Goal: Task Accomplishment & Management: Manage account settings

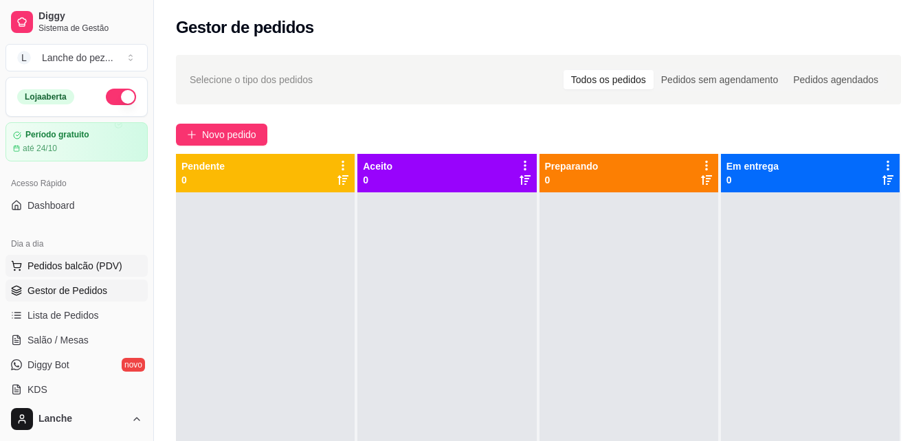
click at [63, 258] on button "Pedidos balcão (PDV)" at bounding box center [76, 266] width 142 height 22
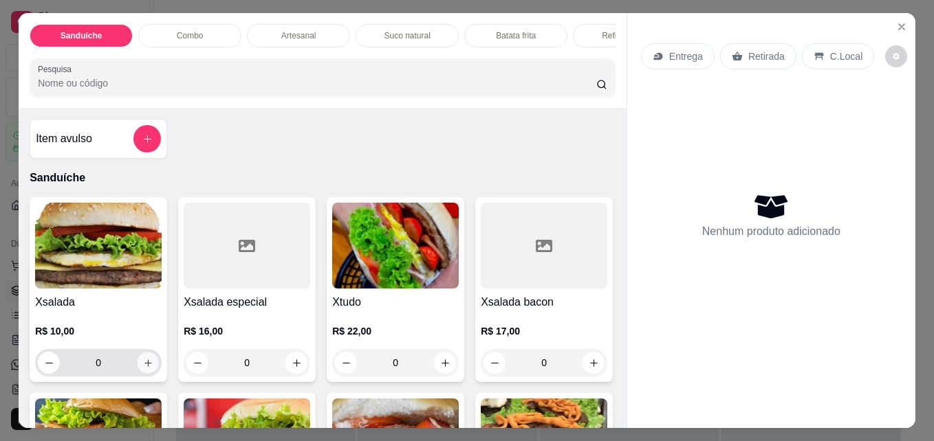
click at [143, 368] on icon "increase-product-quantity" at bounding box center [148, 363] width 10 height 10
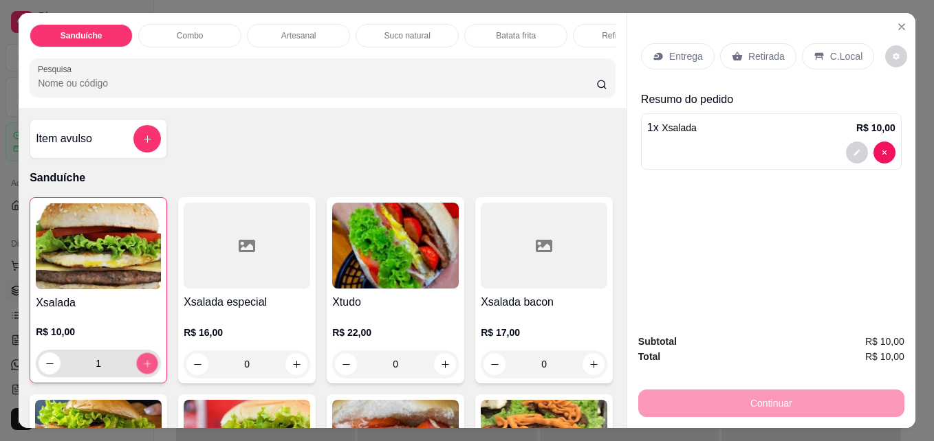
click at [144, 367] on icon "increase-product-quantity" at bounding box center [147, 363] width 7 height 7
type input "2"
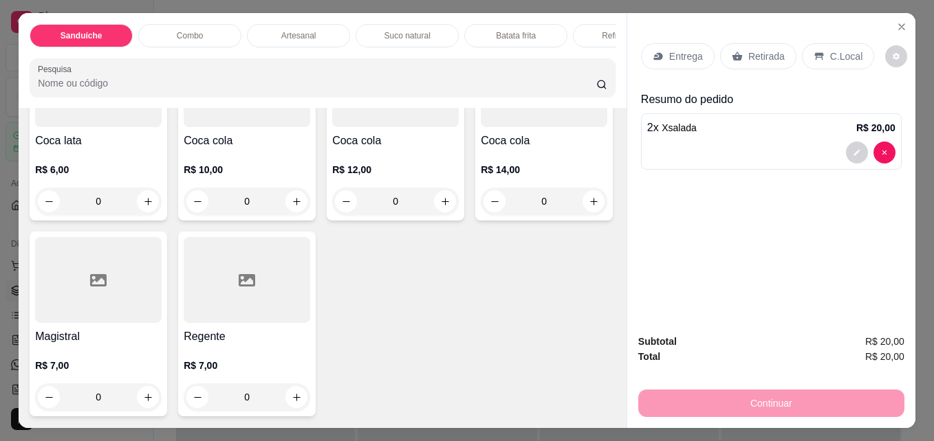
scroll to position [3382, 0]
click at [291, 207] on icon "increase-product-quantity" at bounding box center [296, 202] width 10 height 10
type input "1"
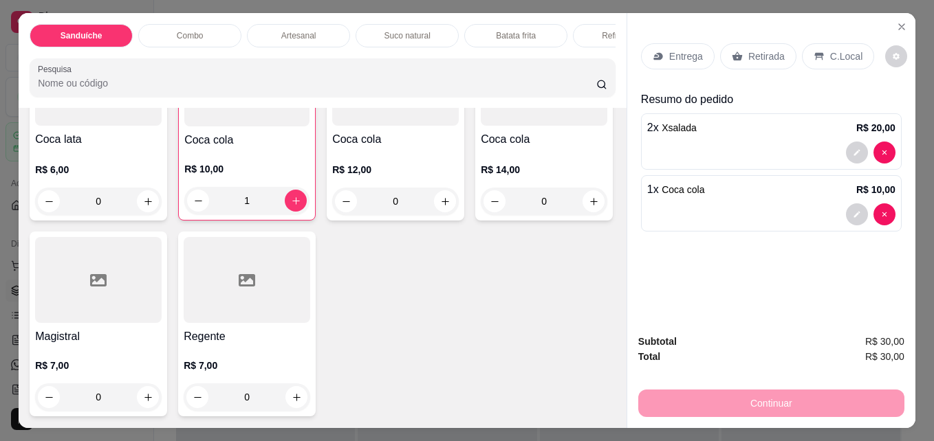
click at [835, 49] on p "C.Local" at bounding box center [846, 56] width 32 height 14
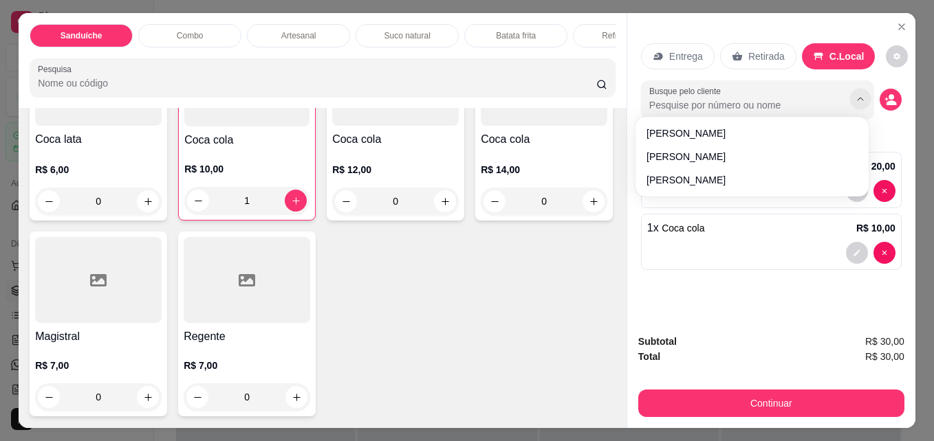
click at [859, 95] on icon "Show suggestions" at bounding box center [860, 99] width 11 height 11
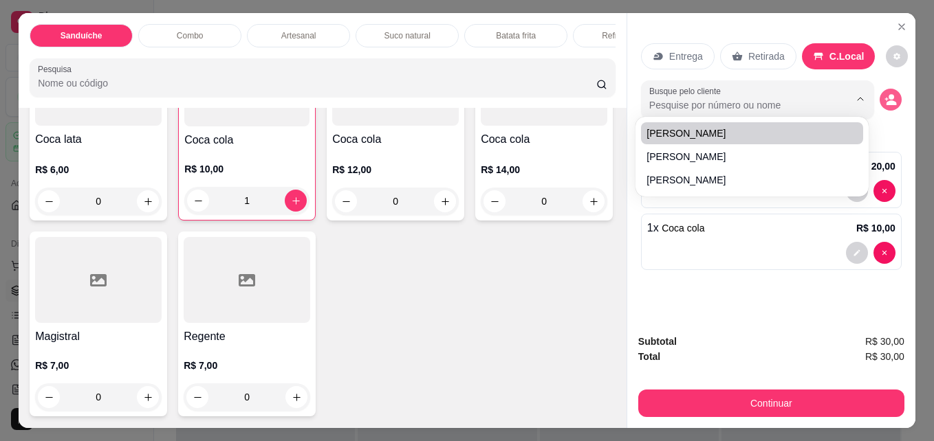
click at [884, 93] on icon "decrease-product-quantity" at bounding box center [890, 99] width 12 height 12
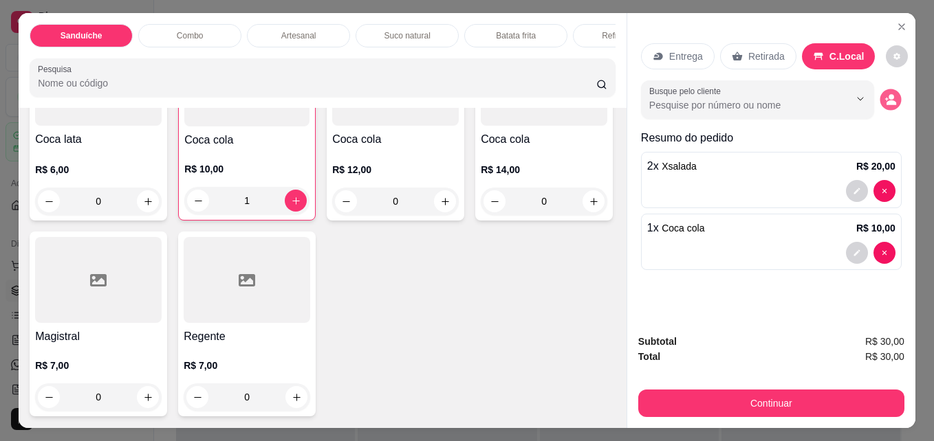
click at [884, 94] on icon "decrease-product-quantity" at bounding box center [890, 100] width 12 height 12
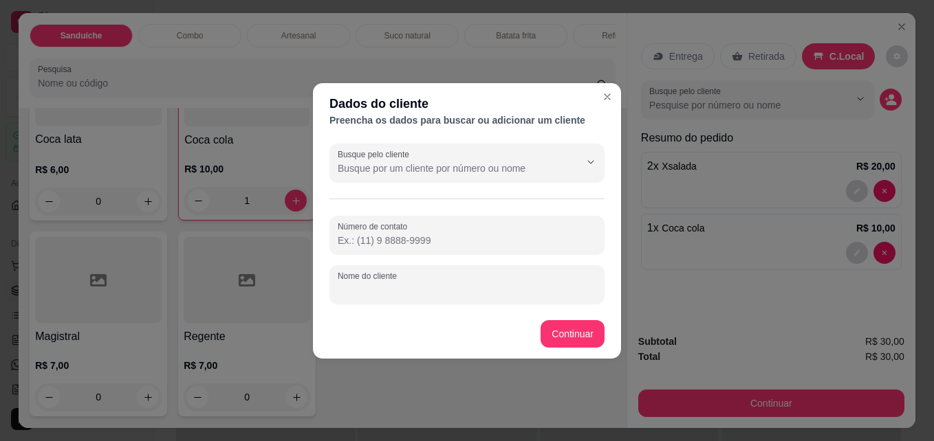
click at [481, 290] on input "Nome do cliente" at bounding box center [467, 290] width 258 height 14
type input "[GEOGRAPHIC_DATA]"
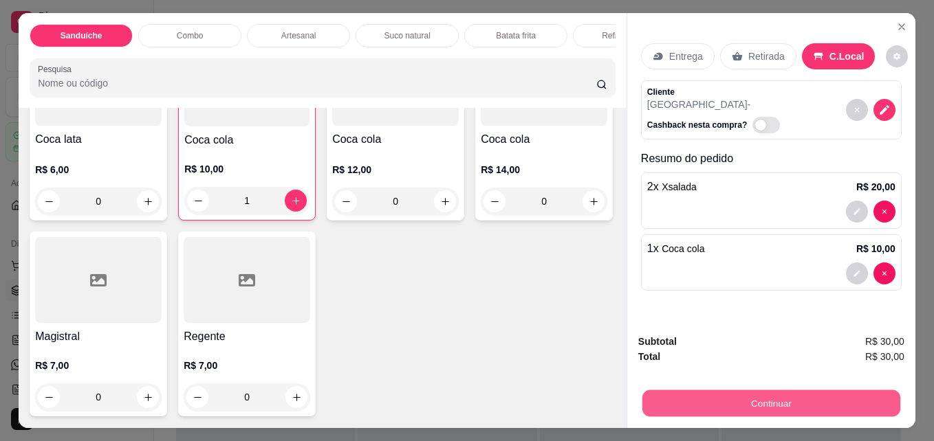
click at [698, 390] on button "Continuar" at bounding box center [771, 403] width 258 height 27
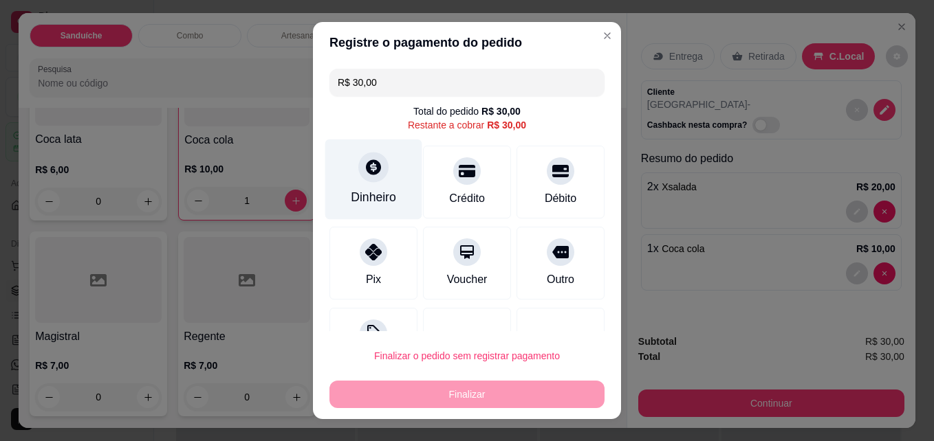
click at [358, 176] on div at bounding box center [373, 168] width 30 height 30
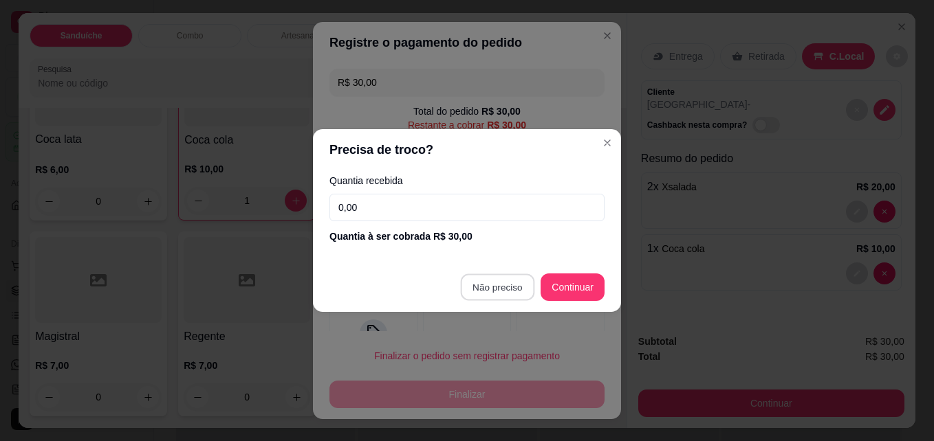
type input "R$ 0,00"
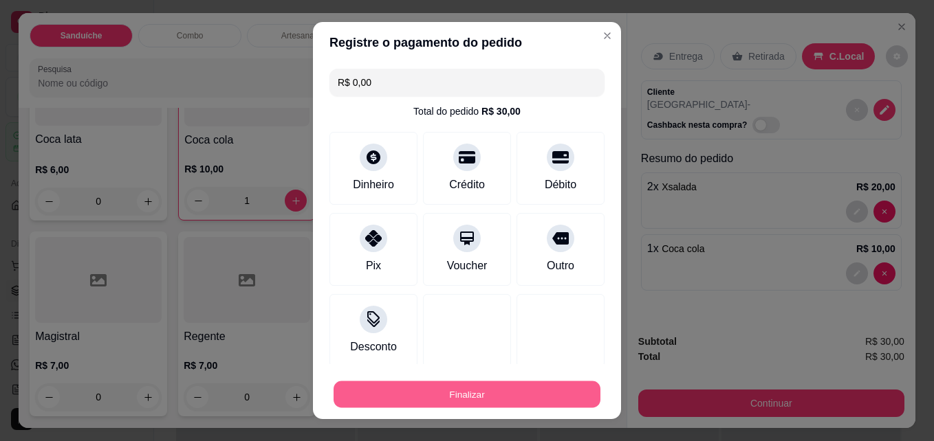
click at [472, 390] on button "Finalizar" at bounding box center [466, 395] width 267 height 27
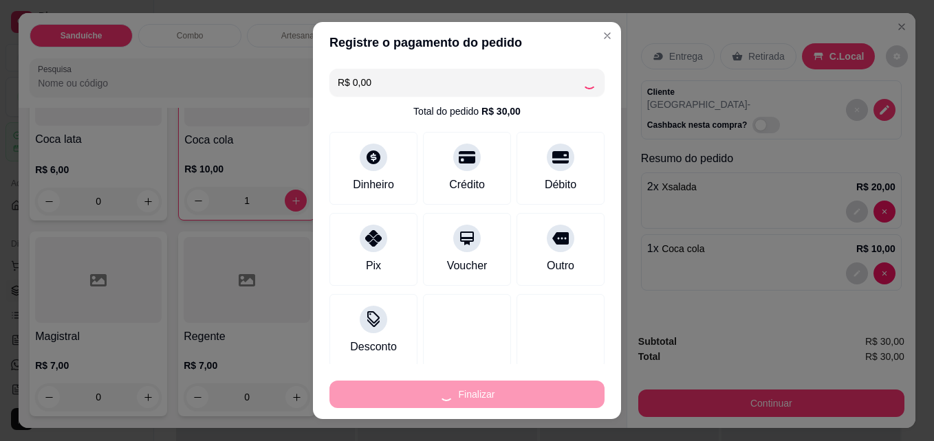
type input "0"
type input "-R$ 30,00"
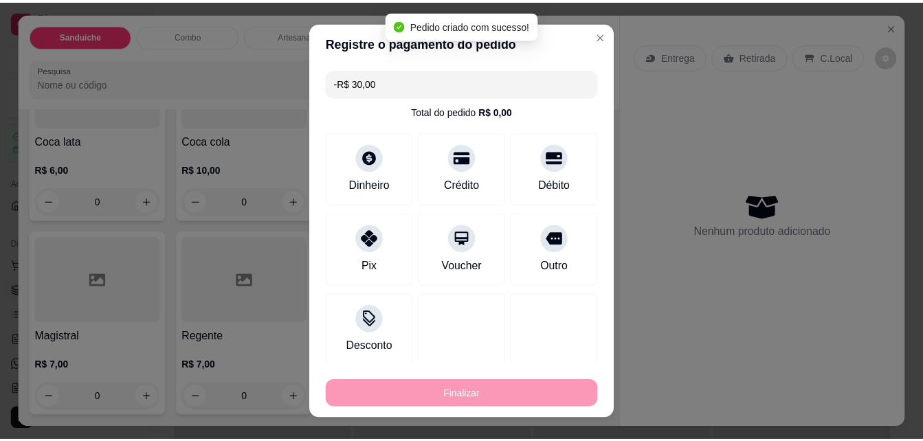
scroll to position [3381, 0]
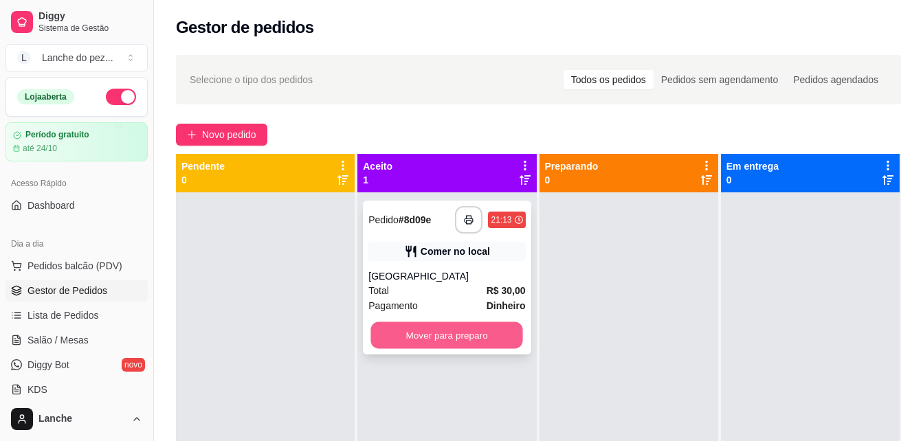
click at [479, 344] on button "Mover para preparo" at bounding box center [447, 335] width 152 height 27
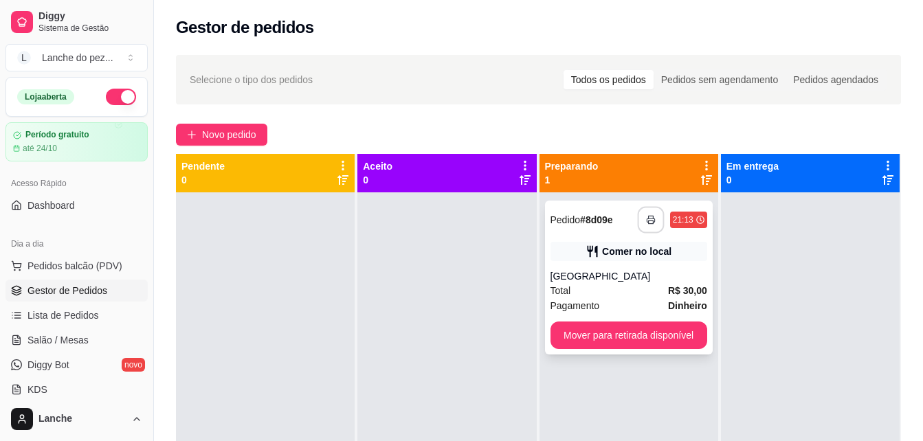
click at [646, 216] on icon "button" at bounding box center [651, 220] width 10 height 10
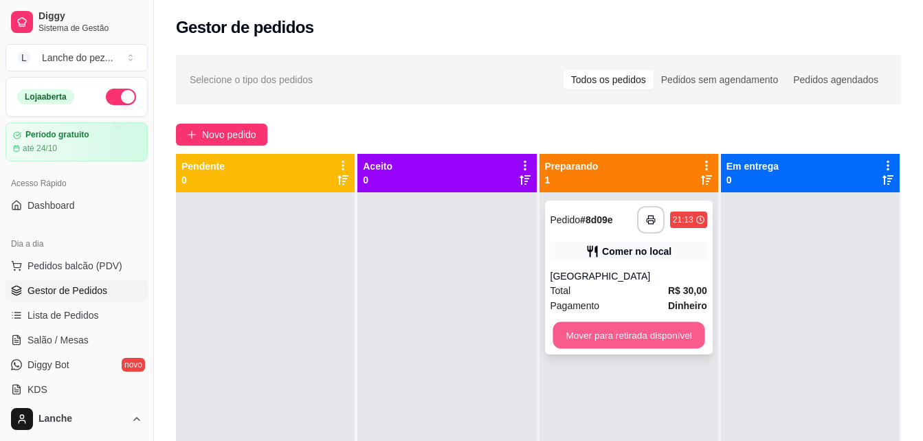
click at [602, 335] on button "Mover para retirada disponível" at bounding box center [629, 335] width 152 height 27
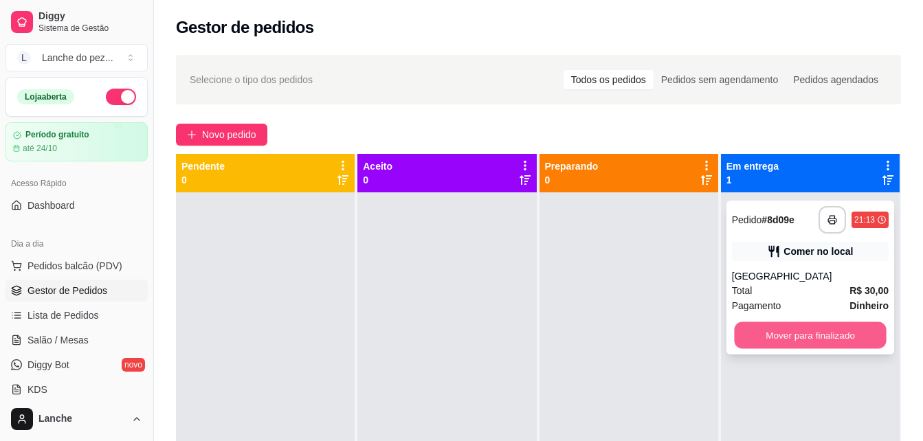
click at [834, 335] on button "Mover para finalizado" at bounding box center [810, 335] width 152 height 27
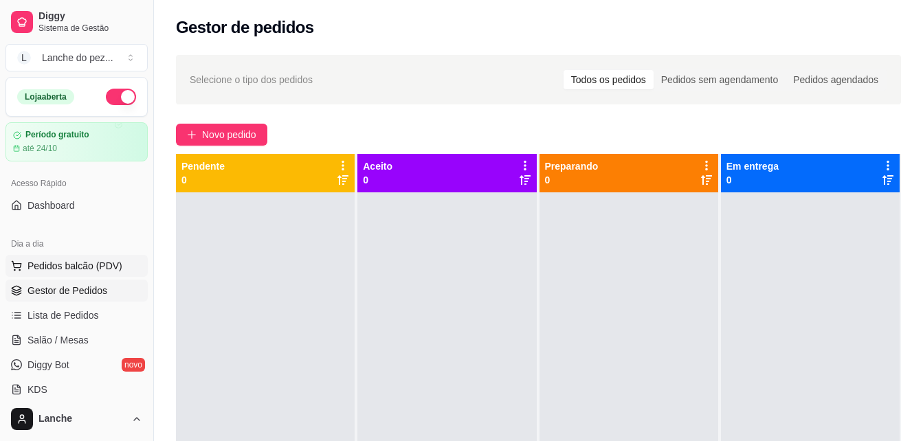
click at [74, 266] on span "Pedidos balcão (PDV)" at bounding box center [74, 266] width 95 height 14
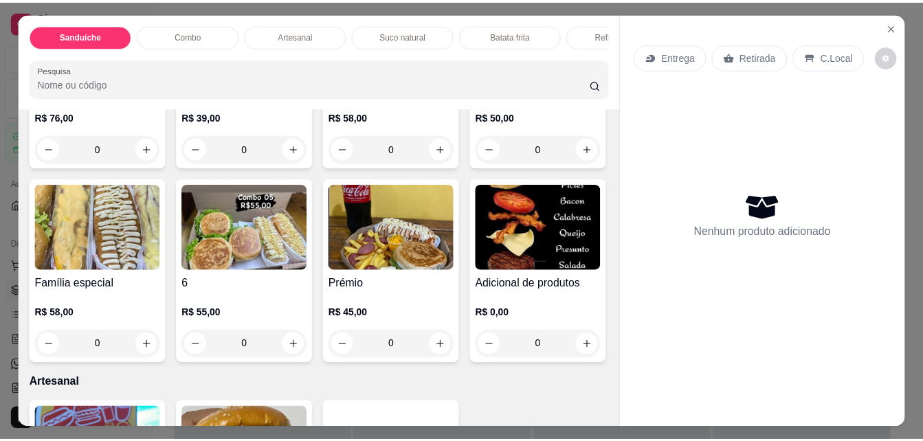
scroll to position [1457, 0]
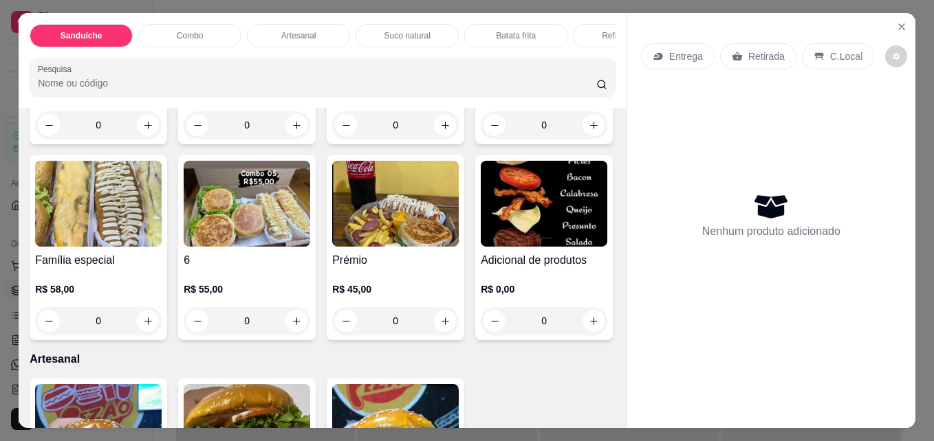
type input "1"
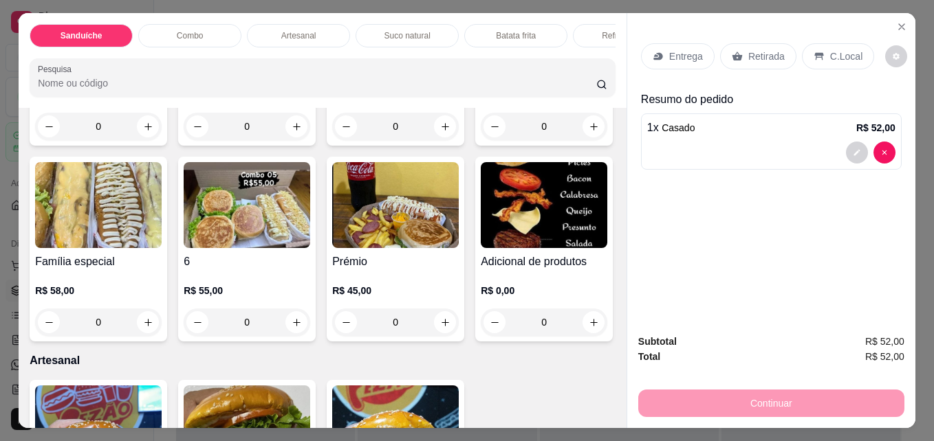
click at [847, 51] on p "C.Local" at bounding box center [846, 56] width 32 height 14
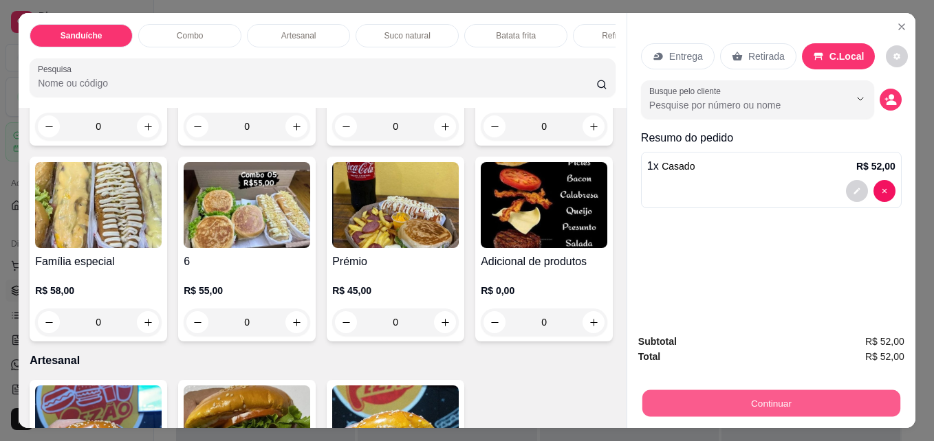
click at [803, 397] on button "Continuar" at bounding box center [771, 403] width 258 height 27
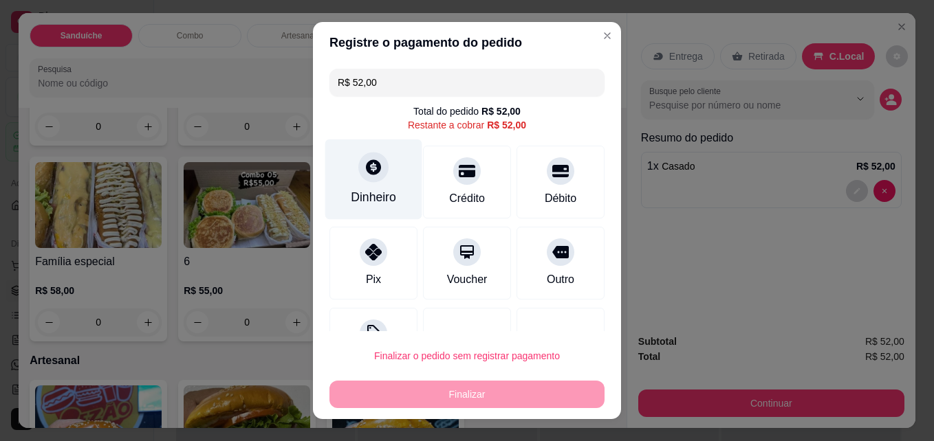
click at [371, 161] on icon at bounding box center [373, 167] width 18 height 18
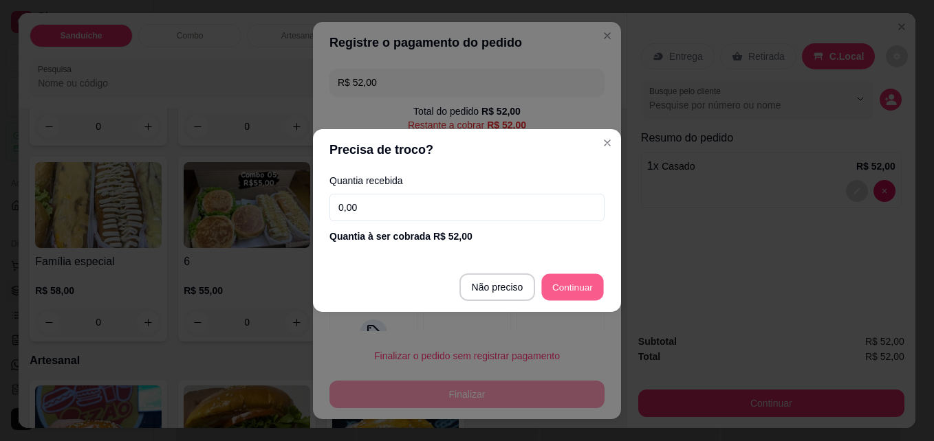
type input "R$ 0,00"
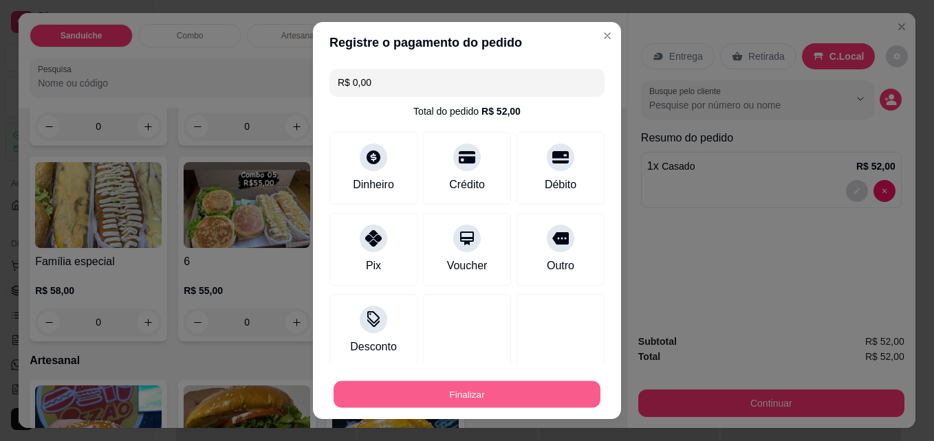
click at [482, 389] on button "Finalizar" at bounding box center [466, 395] width 267 height 27
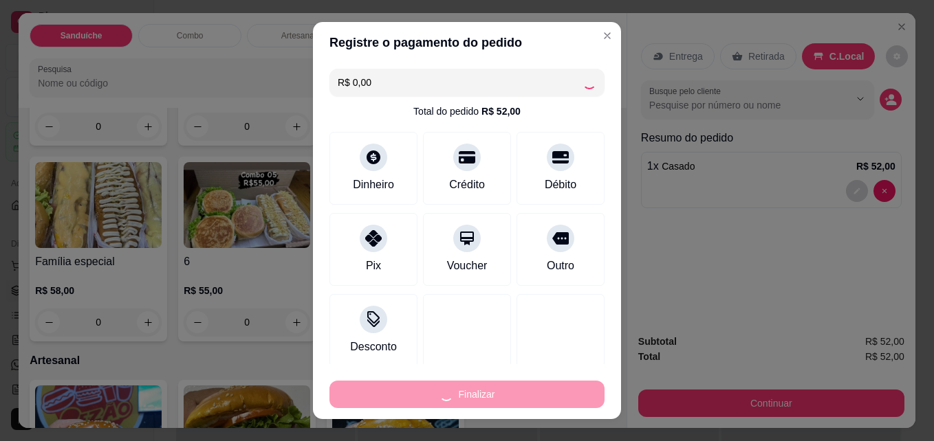
type input "0"
type input "-R$ 52,00"
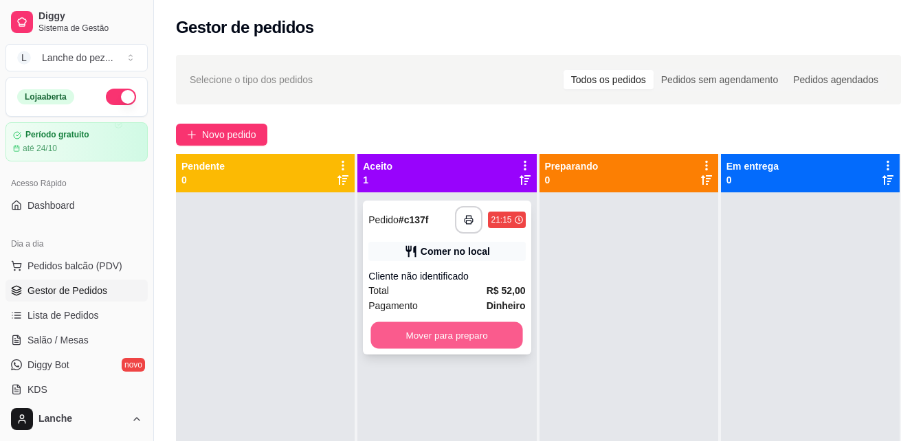
click at [485, 331] on button "Mover para preparo" at bounding box center [447, 335] width 152 height 27
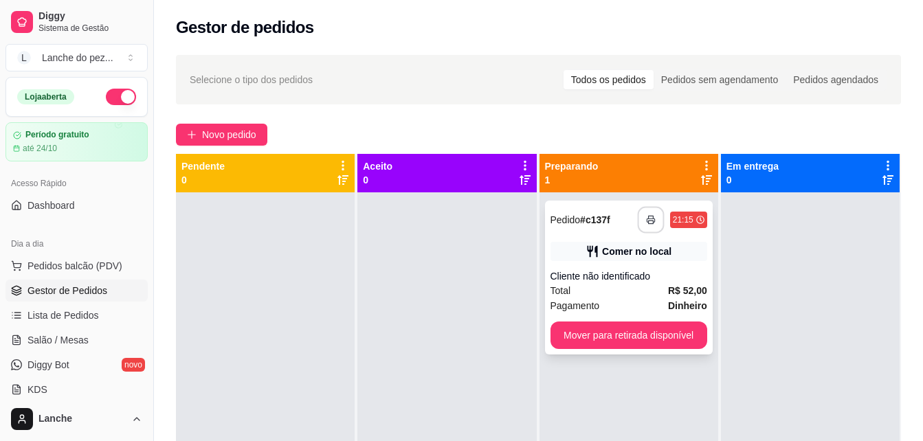
click at [647, 217] on icon "button" at bounding box center [651, 220] width 10 height 10
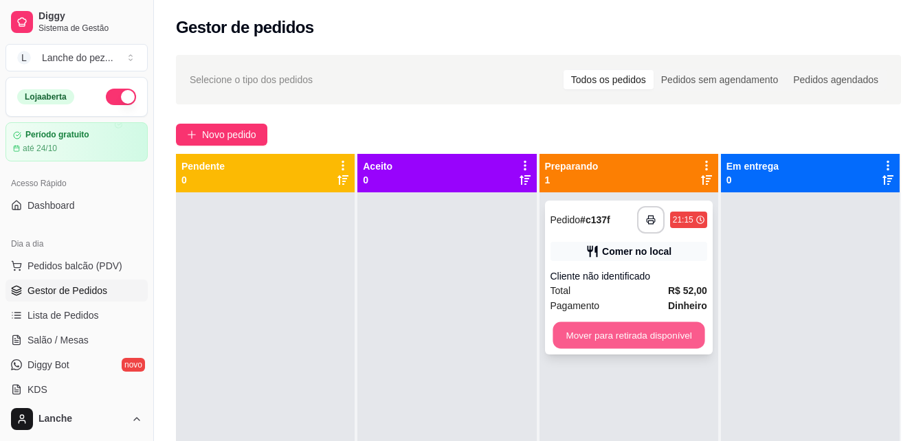
click at [637, 324] on button "Mover para retirada disponível" at bounding box center [629, 335] width 152 height 27
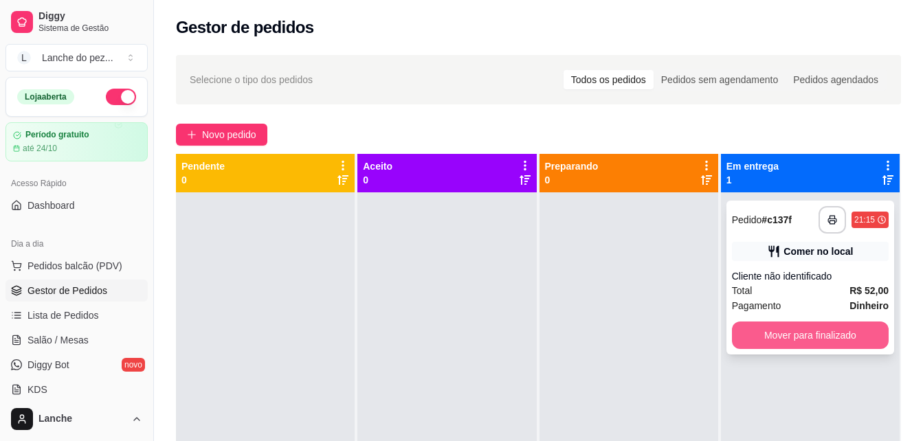
click at [807, 327] on button "Mover para finalizado" at bounding box center [810, 335] width 157 height 27
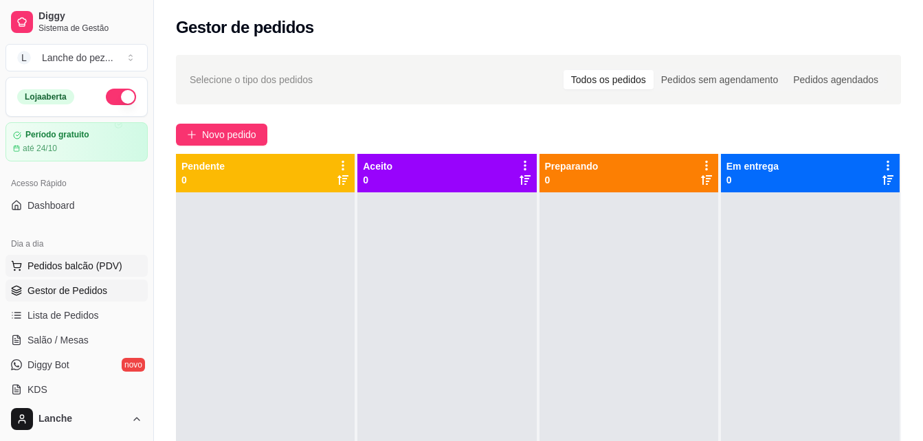
click at [103, 267] on span "Pedidos balcão (PDV)" at bounding box center [74, 266] width 95 height 14
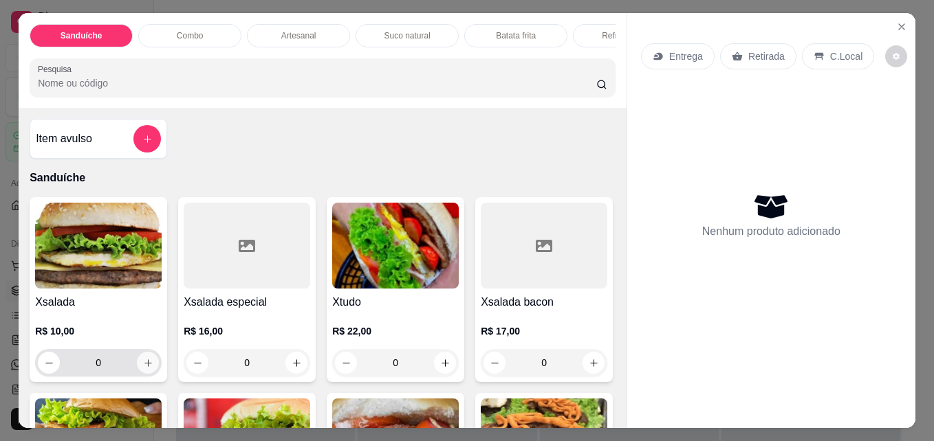
click at [144, 368] on icon "increase-product-quantity" at bounding box center [148, 363] width 10 height 10
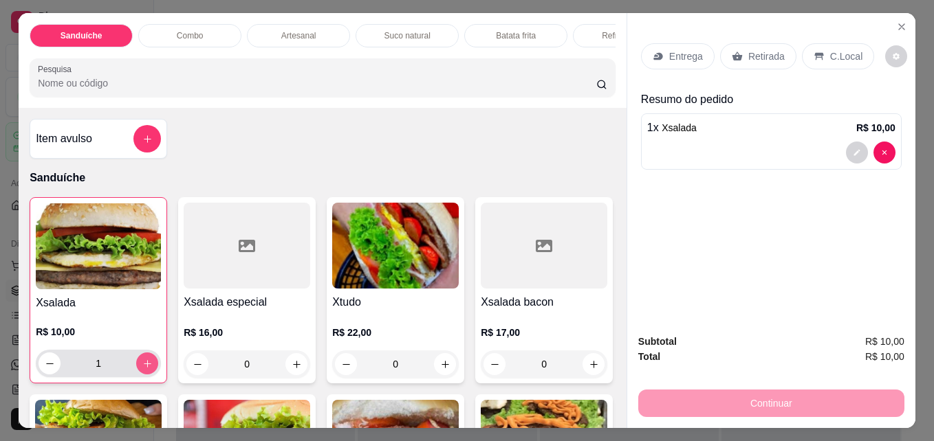
click at [144, 369] on icon "increase-product-quantity" at bounding box center [147, 364] width 10 height 10
type input "2"
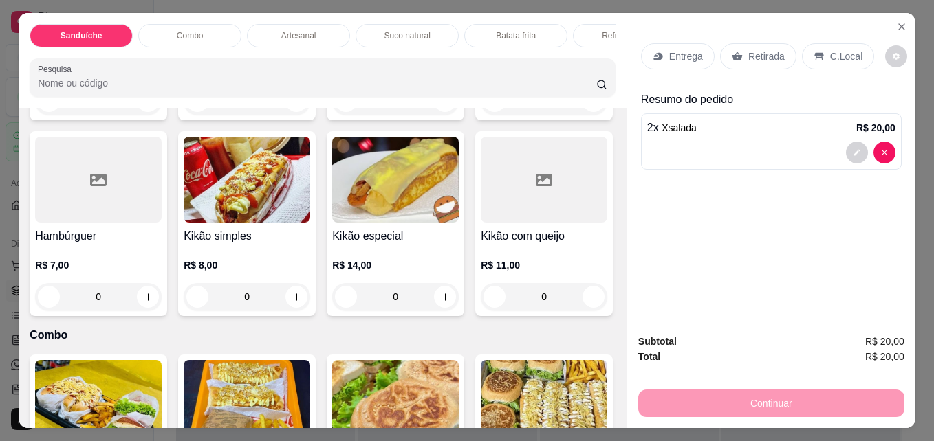
scroll to position [880, 0]
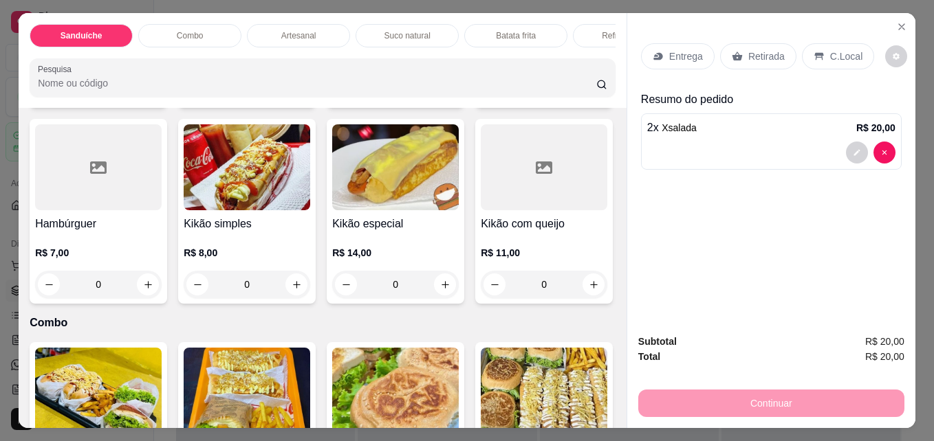
click at [292, 94] on icon "increase-product-quantity" at bounding box center [296, 89] width 10 height 10
type input "1"
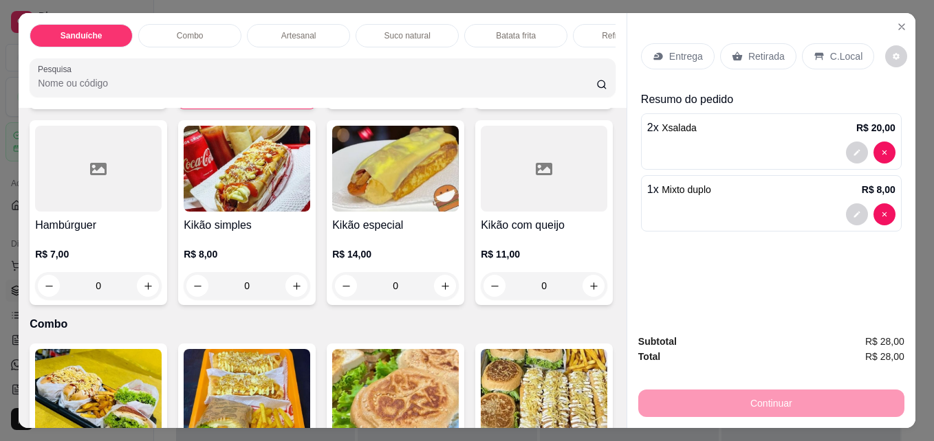
click at [833, 55] on p "C.Local" at bounding box center [846, 56] width 32 height 14
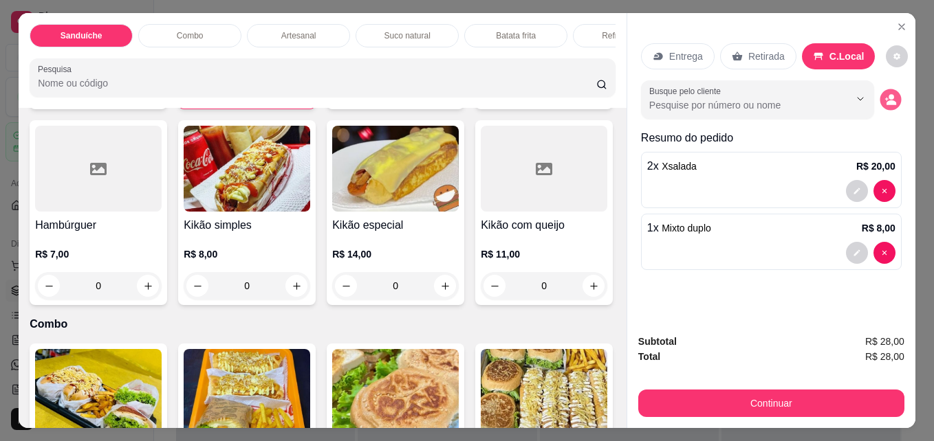
click at [888, 95] on circle "decrease-product-quantity" at bounding box center [890, 97] width 5 height 5
click at [886, 100] on icon "decrease-product-quantity" at bounding box center [891, 102] width 10 height 5
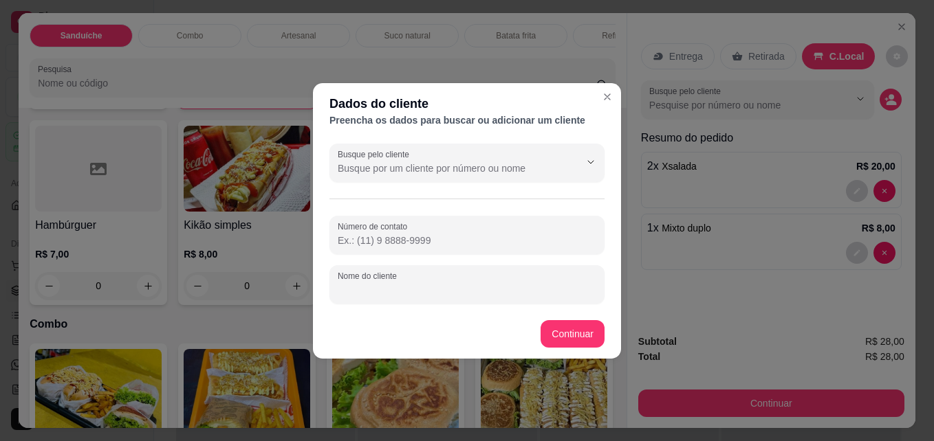
click at [402, 287] on input "Nome do cliente" at bounding box center [467, 290] width 258 height 14
type input "esquina ( mesa 8)"
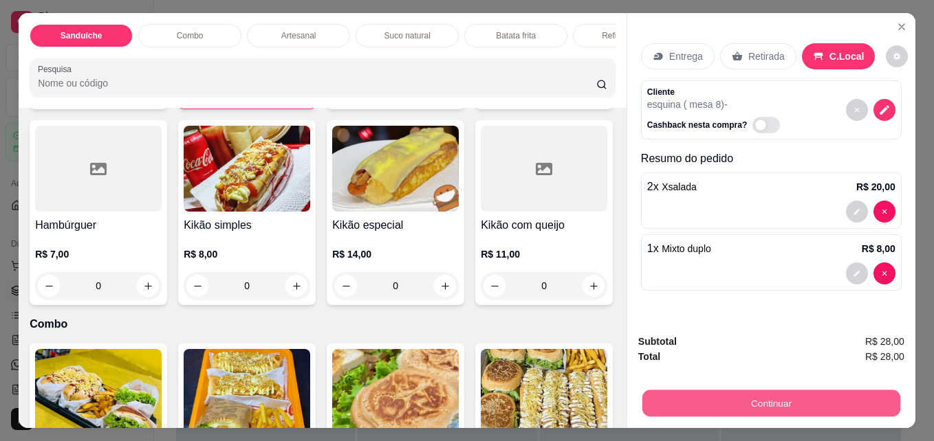
click at [766, 401] on button "Continuar" at bounding box center [771, 403] width 258 height 27
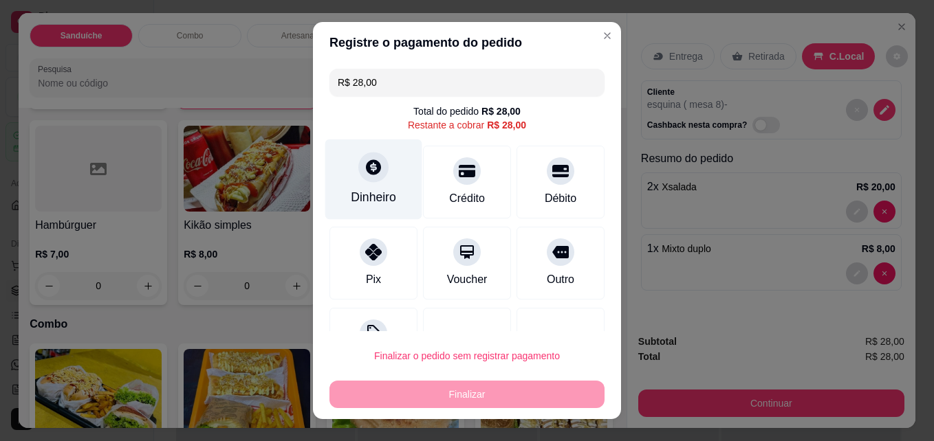
click at [358, 166] on div at bounding box center [373, 168] width 30 height 30
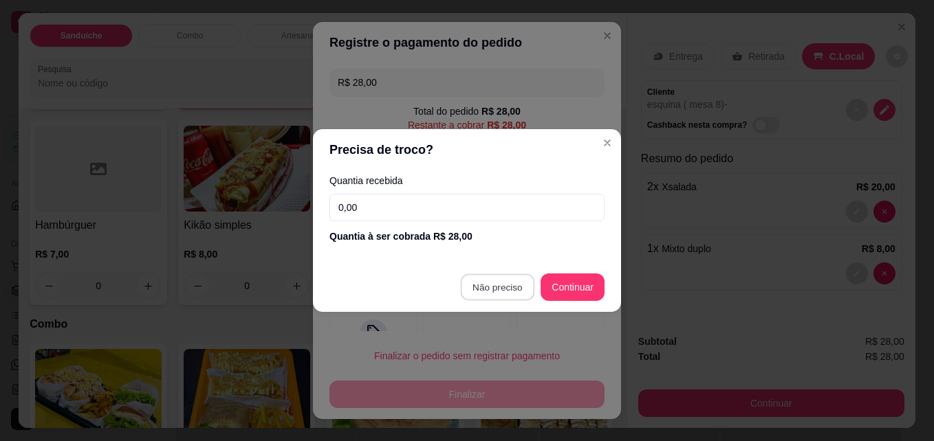
type input "R$ 0,00"
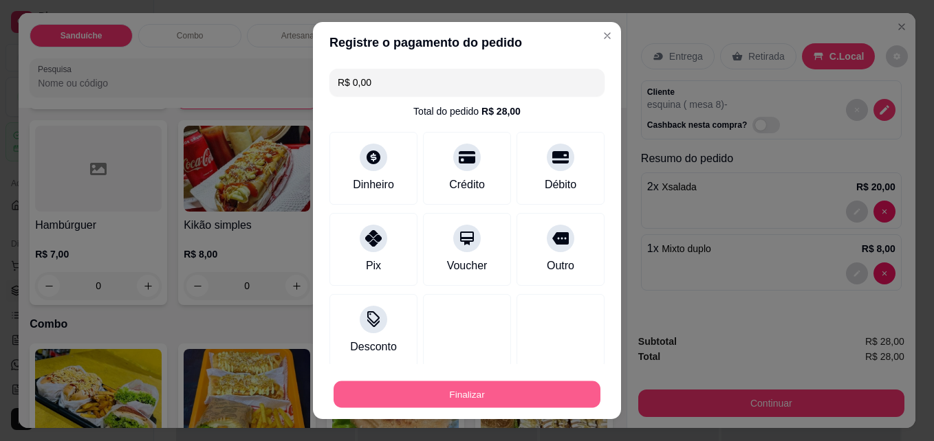
click at [470, 386] on button "Finalizar" at bounding box center [466, 395] width 267 height 27
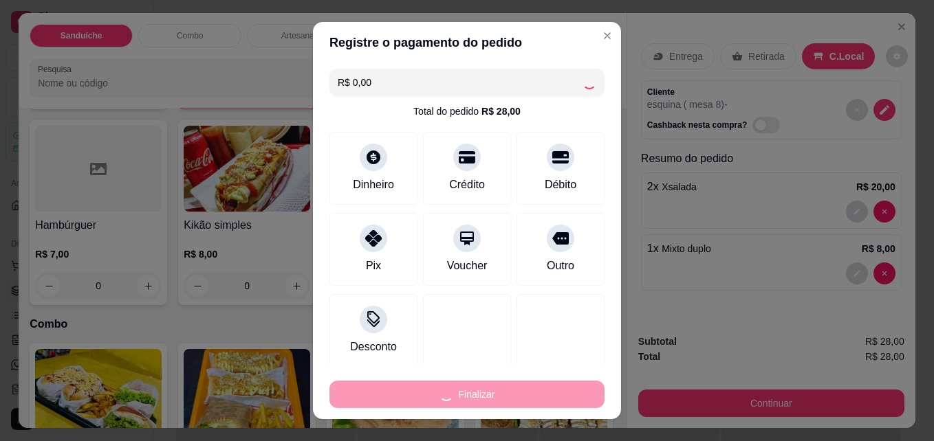
type input "0"
type input "-R$ 28,00"
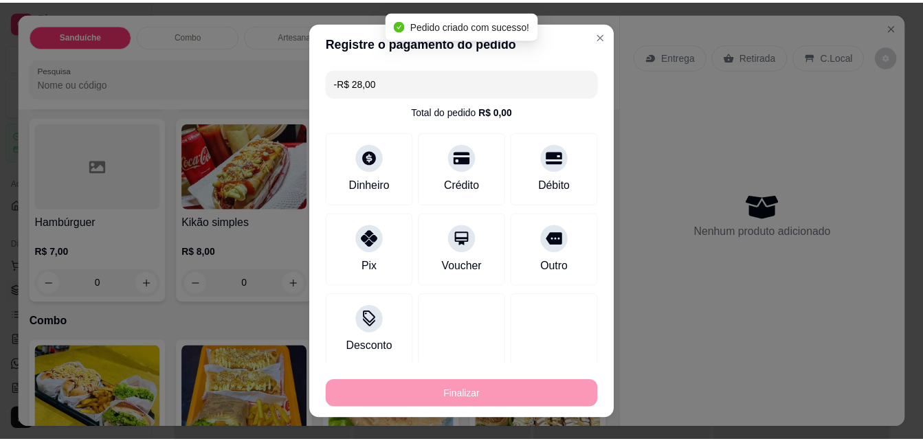
scroll to position [879, 0]
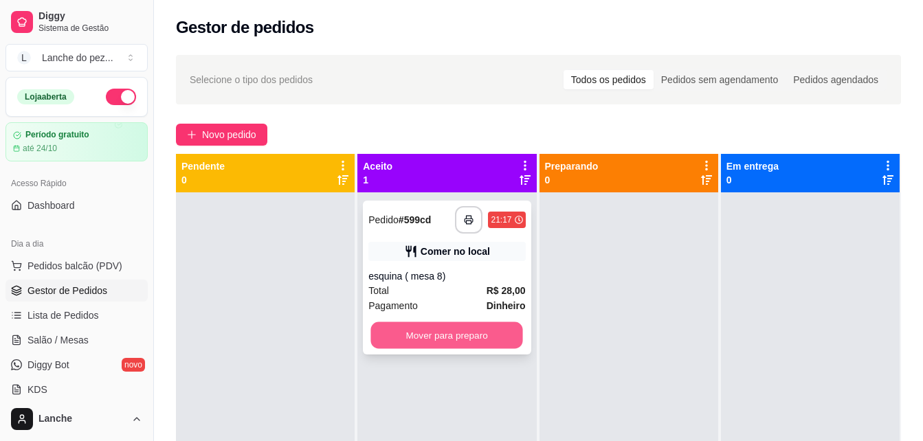
click at [465, 333] on button "Mover para preparo" at bounding box center [447, 335] width 152 height 27
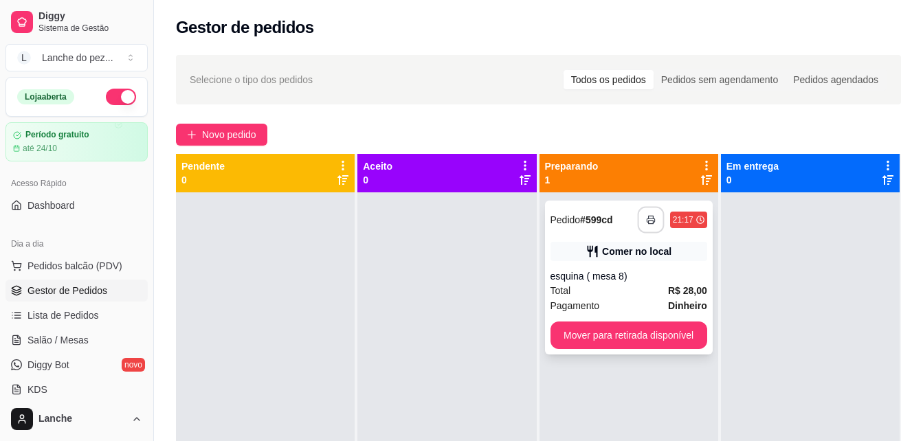
click at [642, 214] on button "button" at bounding box center [650, 220] width 27 height 27
click at [68, 266] on span "Pedidos balcão (PDV)" at bounding box center [74, 266] width 95 height 14
click at [71, 263] on span "Pedidos balcão (PDV)" at bounding box center [74, 266] width 95 height 14
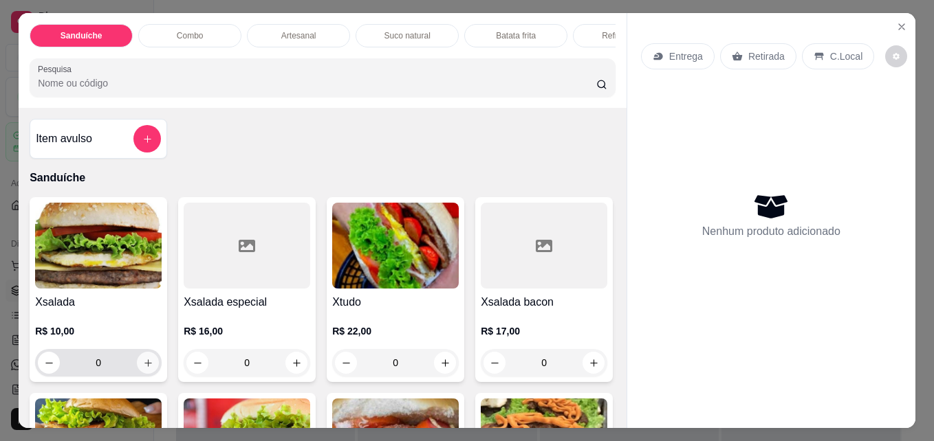
click at [143, 368] on icon "increase-product-quantity" at bounding box center [148, 363] width 10 height 10
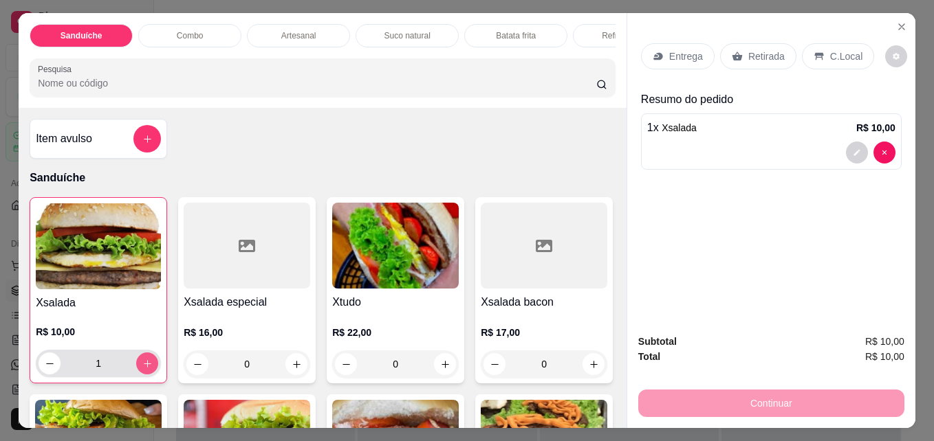
type input "1"
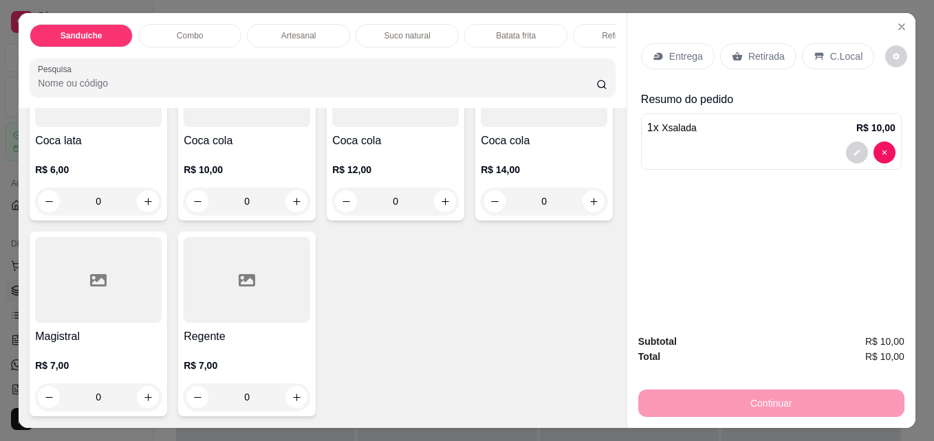
scroll to position [3410, 0]
click at [143, 207] on icon "increase-product-quantity" at bounding box center [148, 202] width 10 height 10
type input "1"
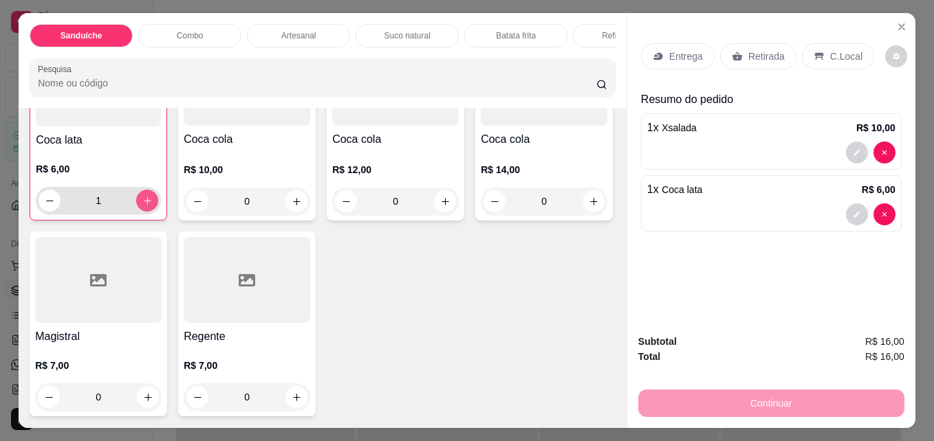
scroll to position [3410, 0]
click at [830, 51] on p "C.Local" at bounding box center [846, 56] width 32 height 14
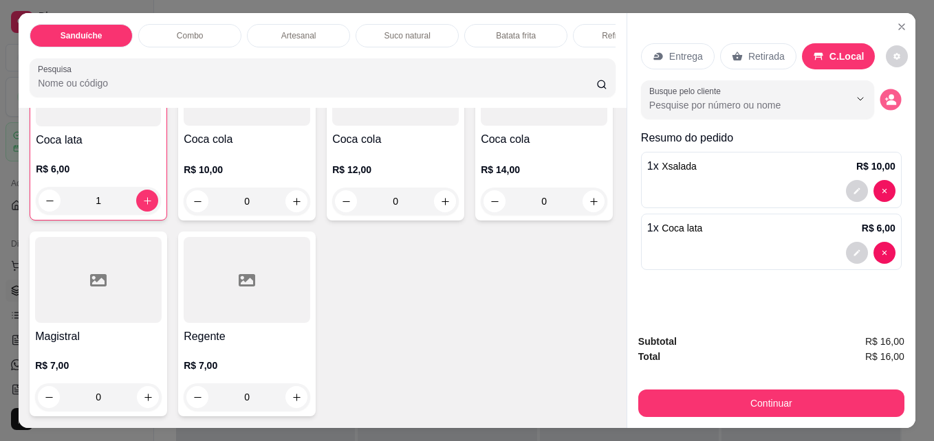
click at [885, 95] on icon "decrease-product-quantity" at bounding box center [890, 100] width 12 height 12
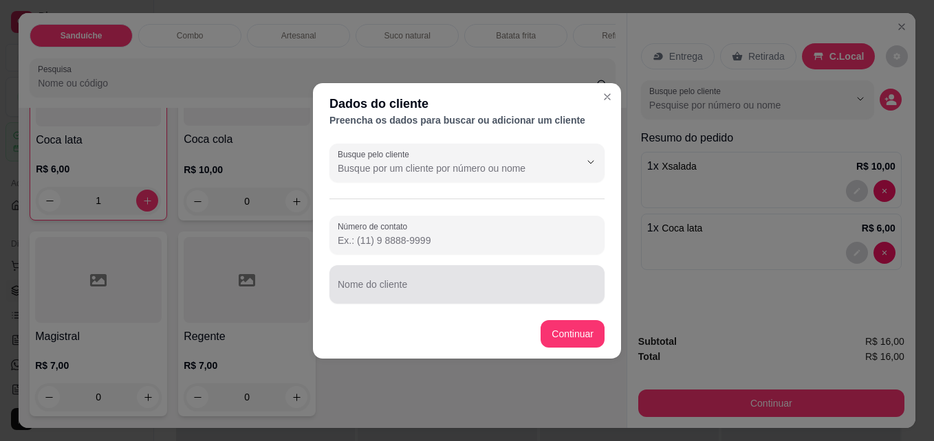
click at [516, 282] on div at bounding box center [467, 284] width 258 height 27
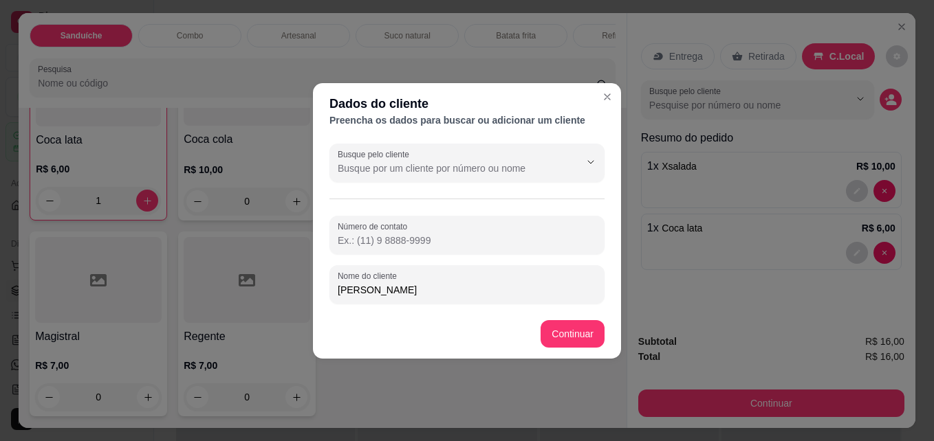
type input "[PERSON_NAME]"
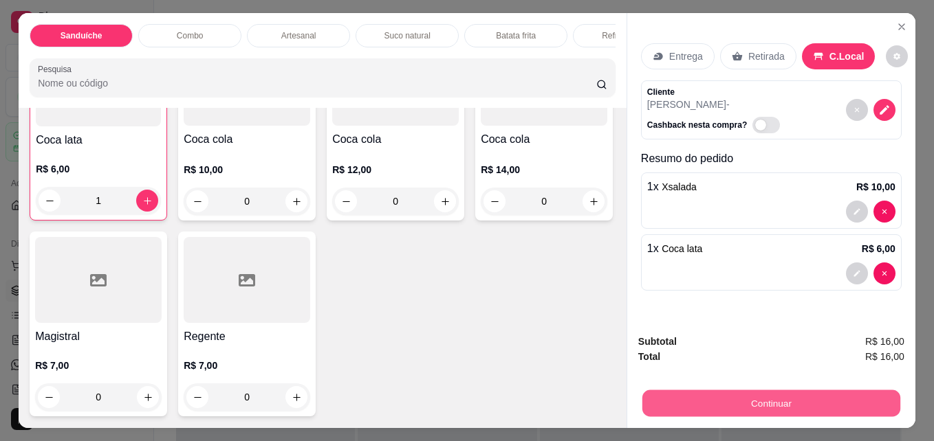
click at [731, 395] on button "Continuar" at bounding box center [771, 403] width 258 height 27
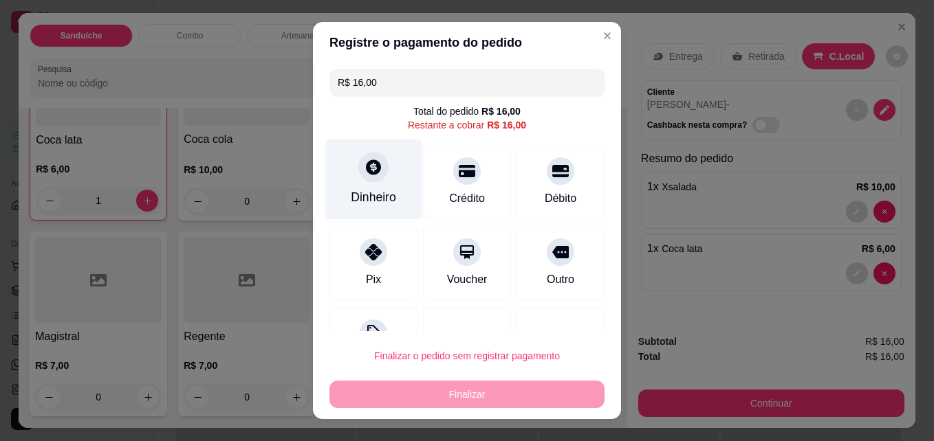
click at [364, 174] on icon at bounding box center [373, 167] width 18 height 18
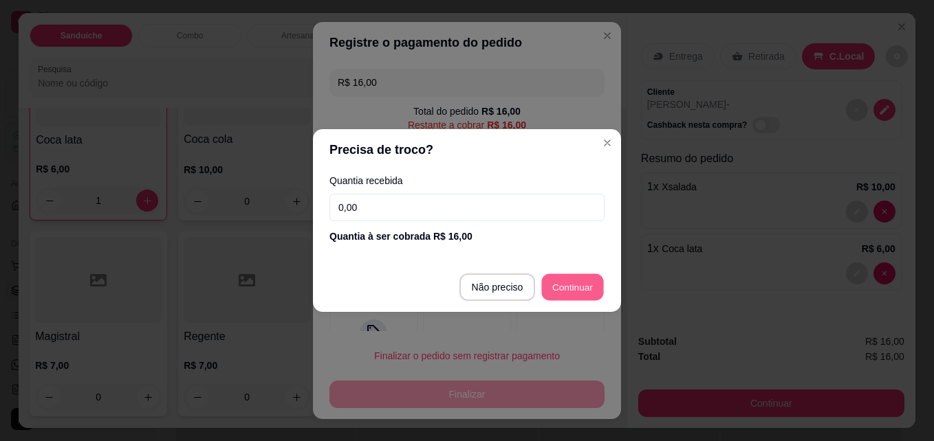
type input "R$ 0,00"
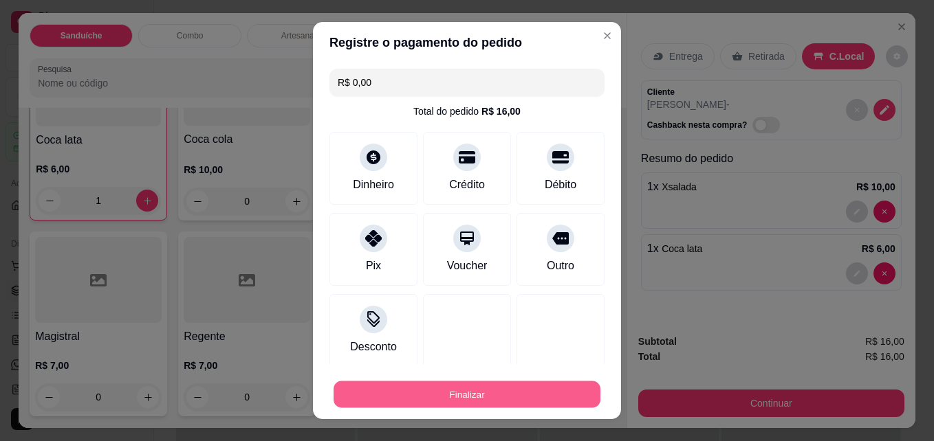
click at [497, 393] on button "Finalizar" at bounding box center [466, 395] width 267 height 27
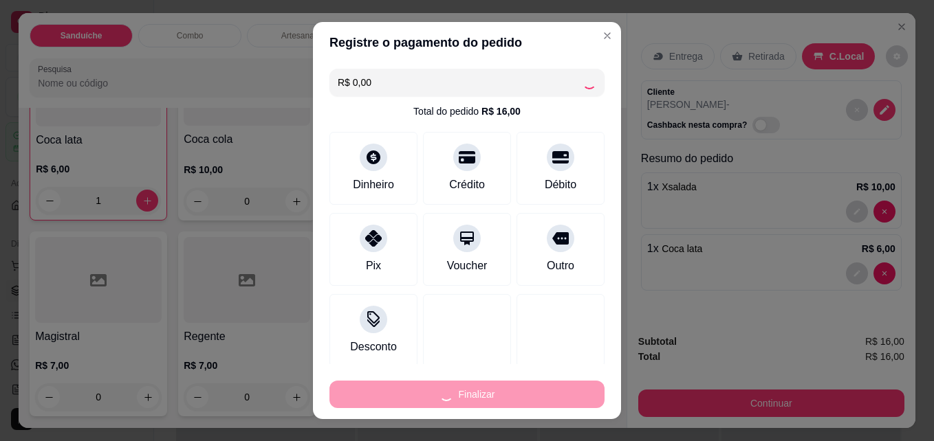
type input "0"
type input "-R$ 16,00"
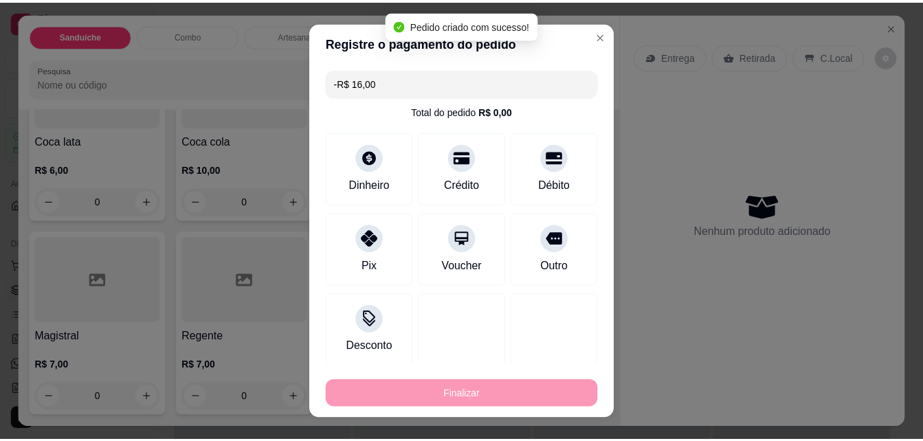
scroll to position [3408, 0]
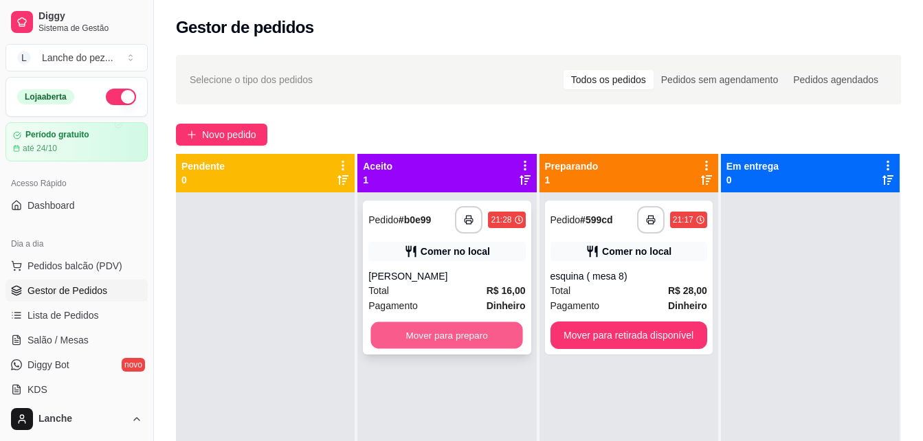
click at [454, 330] on button "Mover para preparo" at bounding box center [447, 335] width 152 height 27
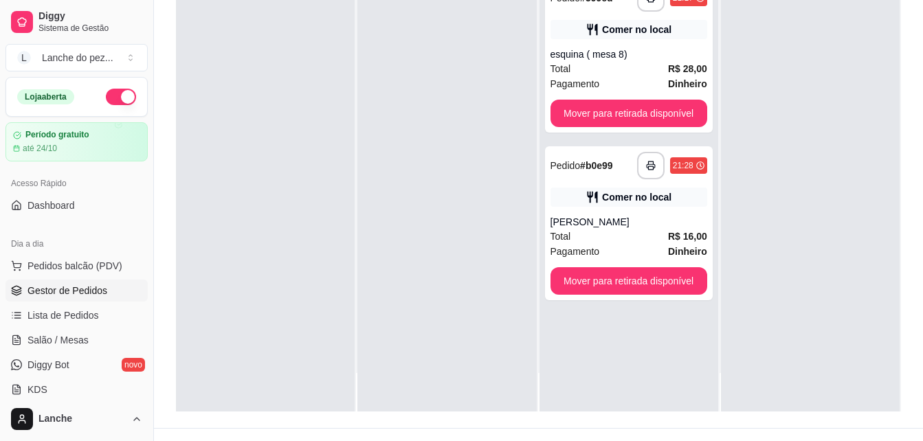
scroll to position [195, 0]
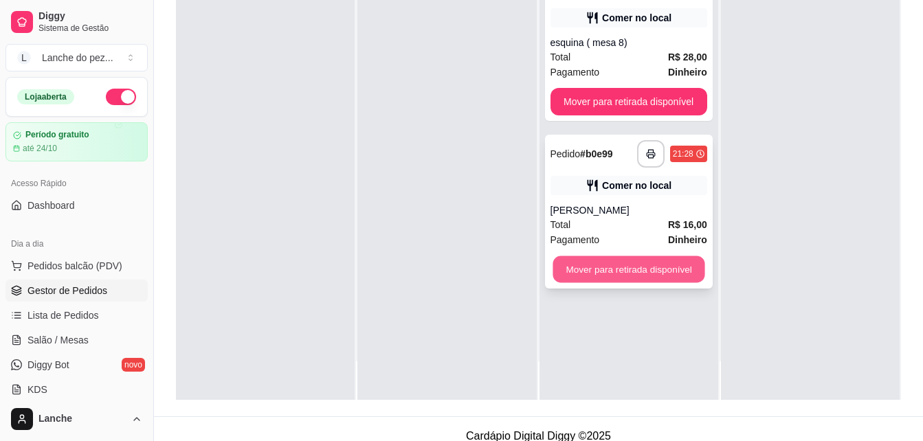
click at [671, 261] on button "Mover para retirada disponível" at bounding box center [629, 269] width 152 height 27
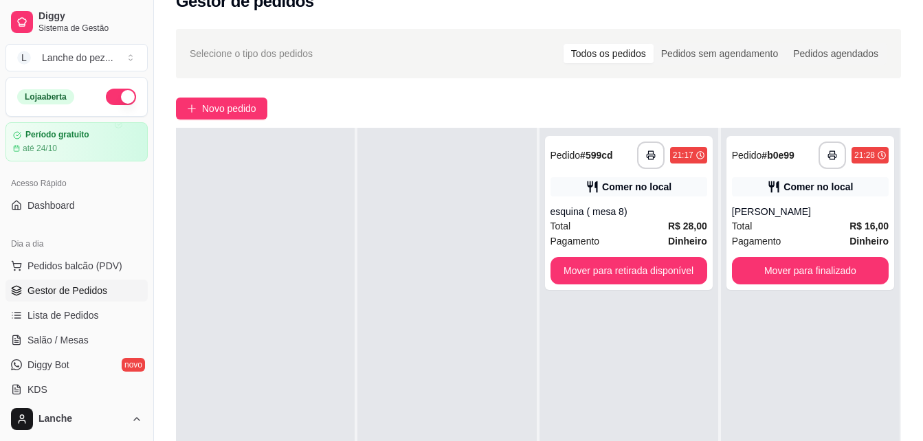
scroll to position [27, 0]
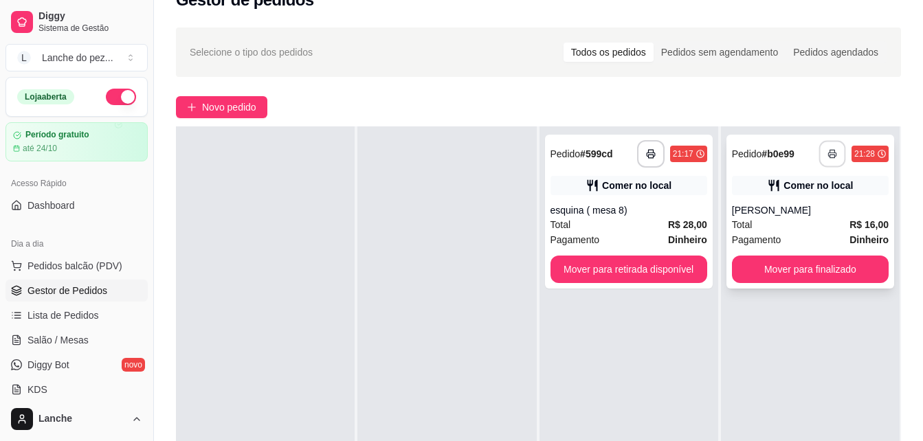
click at [830, 155] on rect "button" at bounding box center [832, 156] width 5 height 3
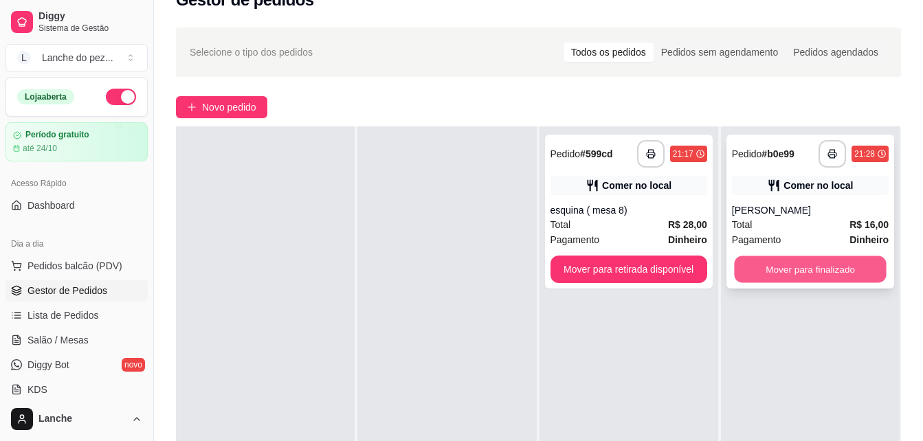
click at [822, 276] on button "Mover para finalizado" at bounding box center [810, 269] width 152 height 27
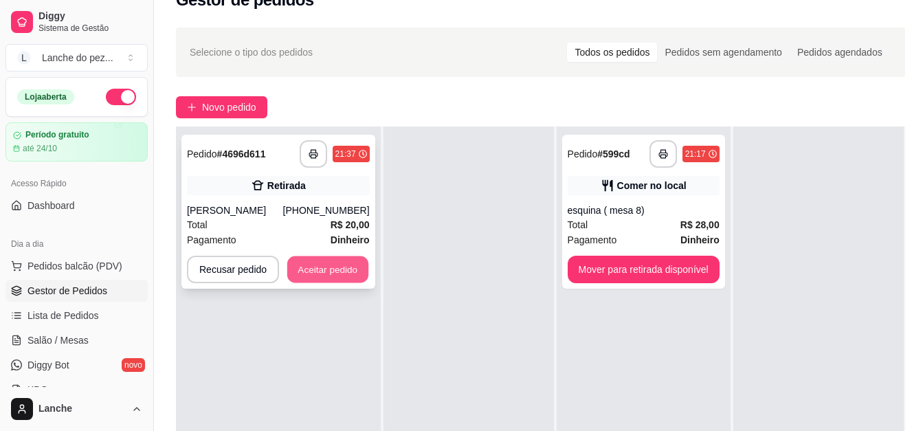
click at [343, 272] on button "Aceitar pedido" at bounding box center [327, 269] width 81 height 27
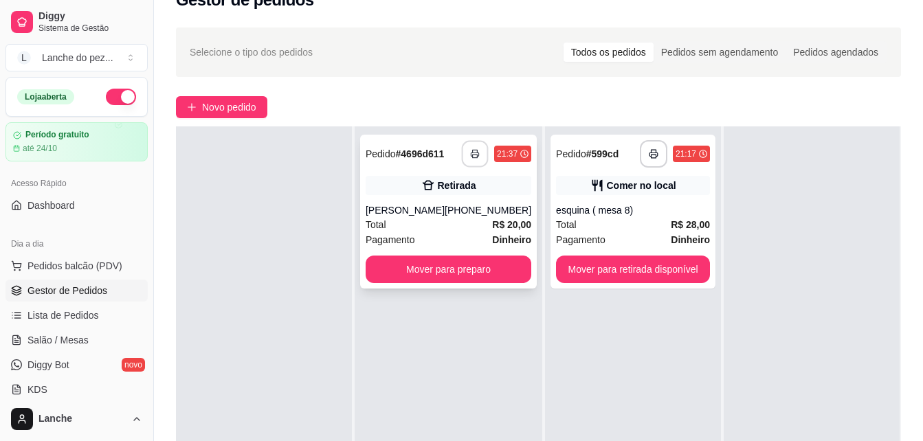
click at [462, 157] on button "button" at bounding box center [475, 154] width 27 height 27
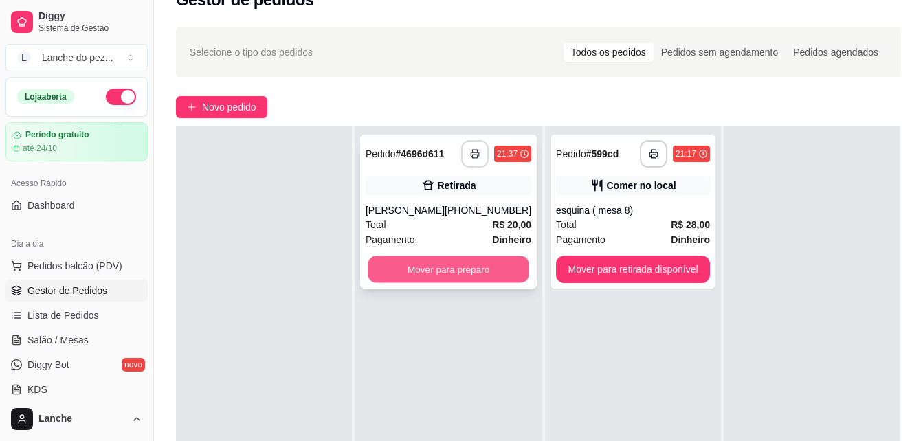
click at [464, 264] on button "Mover para preparo" at bounding box center [448, 269] width 161 height 27
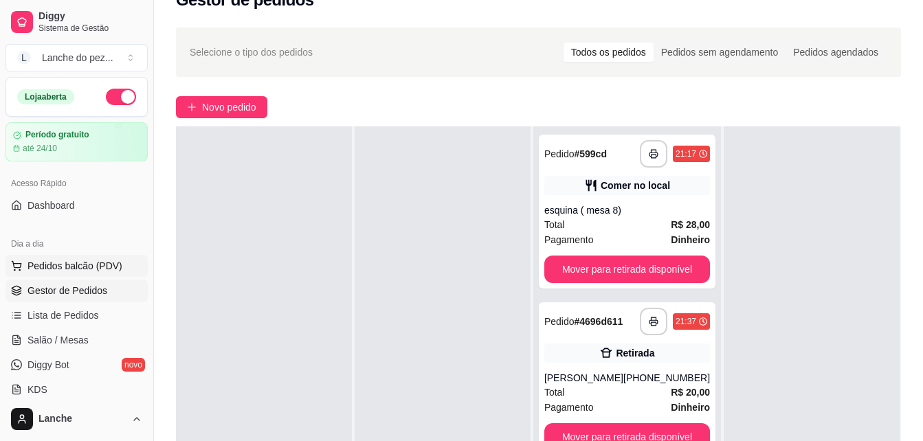
click at [98, 261] on span "Pedidos balcão (PDV)" at bounding box center [74, 266] width 95 height 14
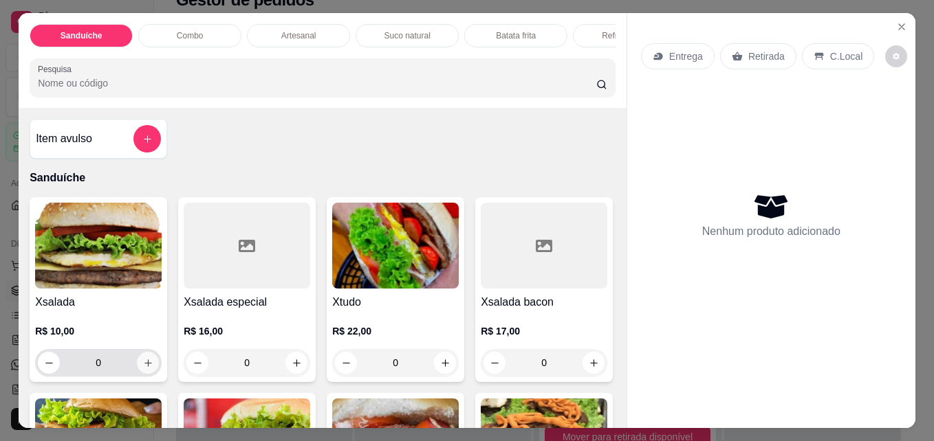
click at [143, 366] on icon "increase-product-quantity" at bounding box center [148, 363] width 10 height 10
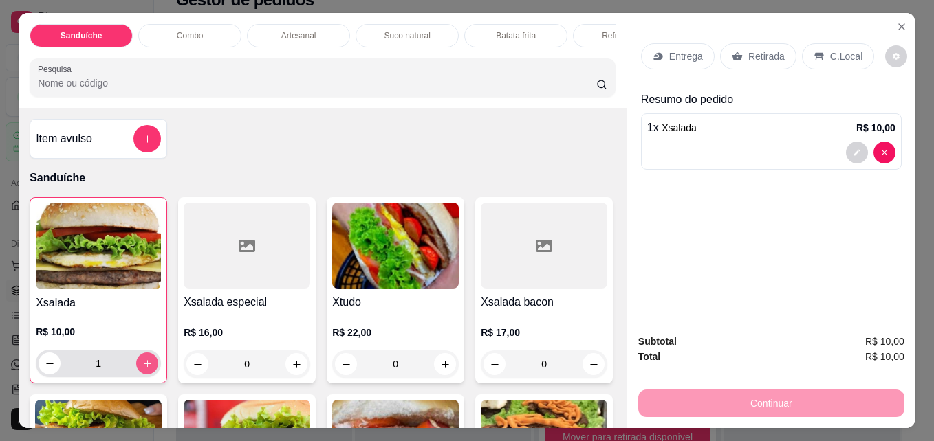
click at [142, 369] on icon "increase-product-quantity" at bounding box center [147, 364] width 10 height 10
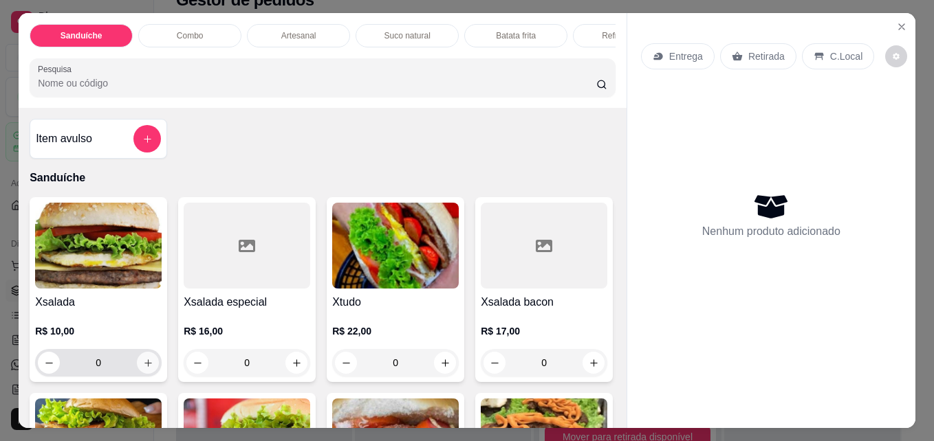
click at [143, 364] on icon "increase-product-quantity" at bounding box center [148, 363] width 10 height 10
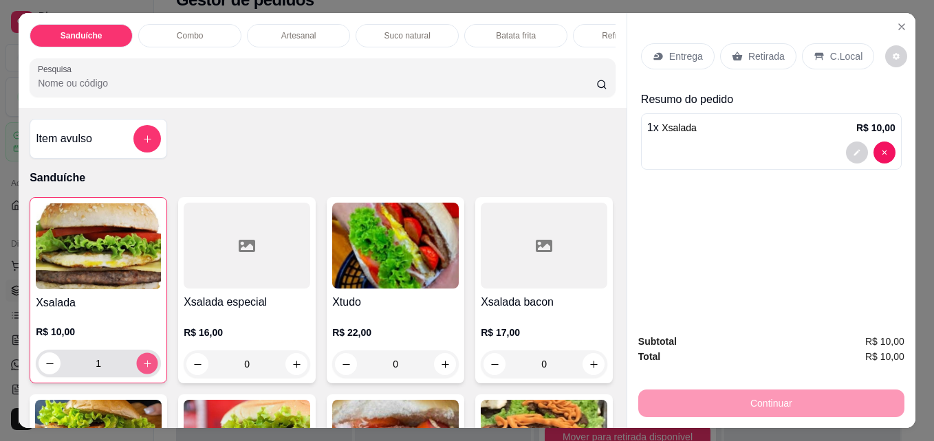
click at [143, 364] on icon "increase-product-quantity" at bounding box center [147, 364] width 10 height 10
type input "2"
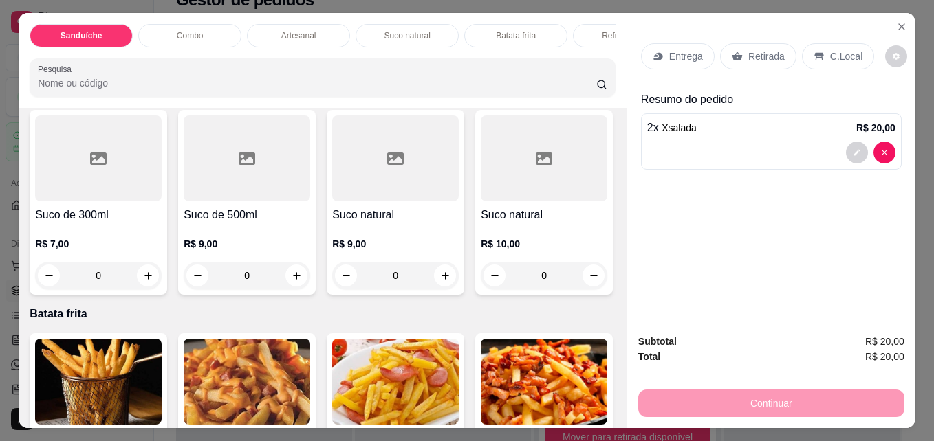
scroll to position [1966, 0]
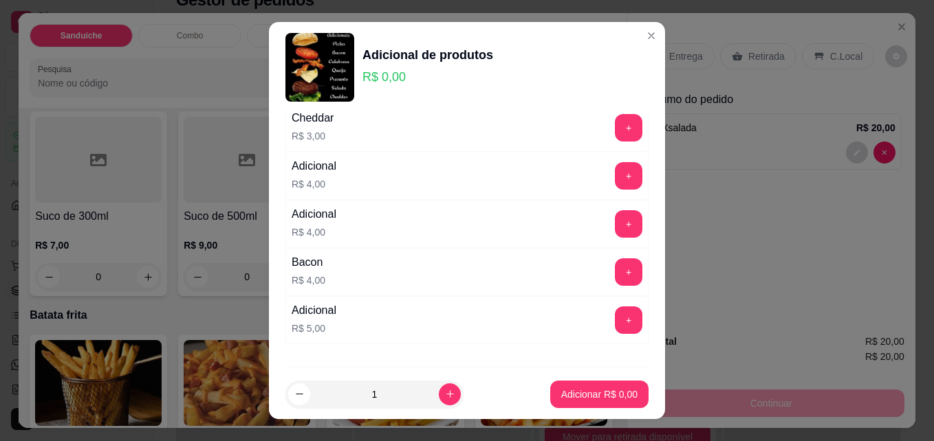
scroll to position [165, 0]
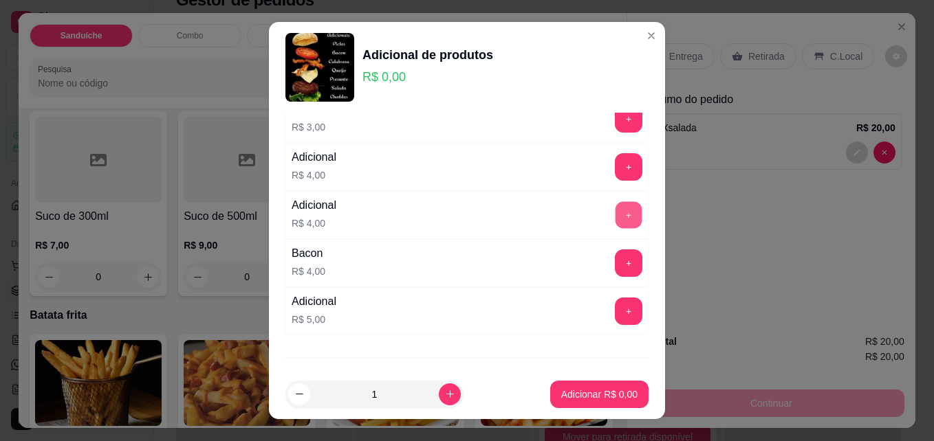
click at [615, 209] on button "+" at bounding box center [628, 215] width 27 height 27
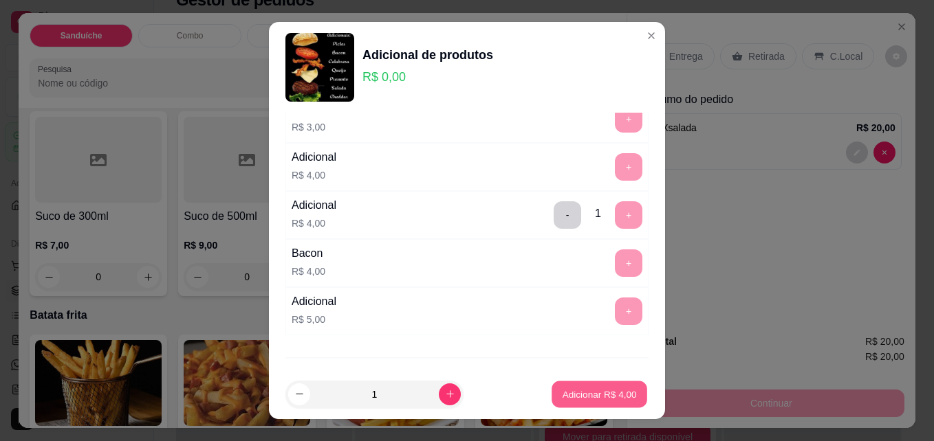
click at [581, 397] on p "Adicionar R$ 4,00" at bounding box center [599, 394] width 74 height 13
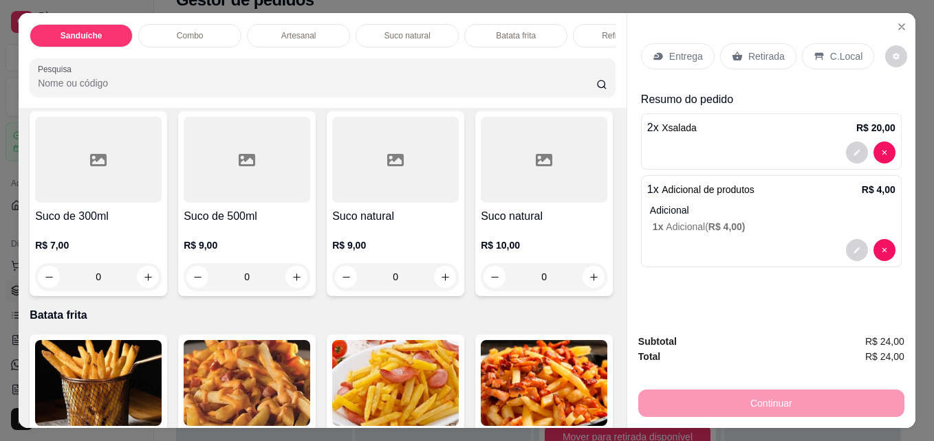
click at [718, 239] on div at bounding box center [771, 250] width 248 height 22
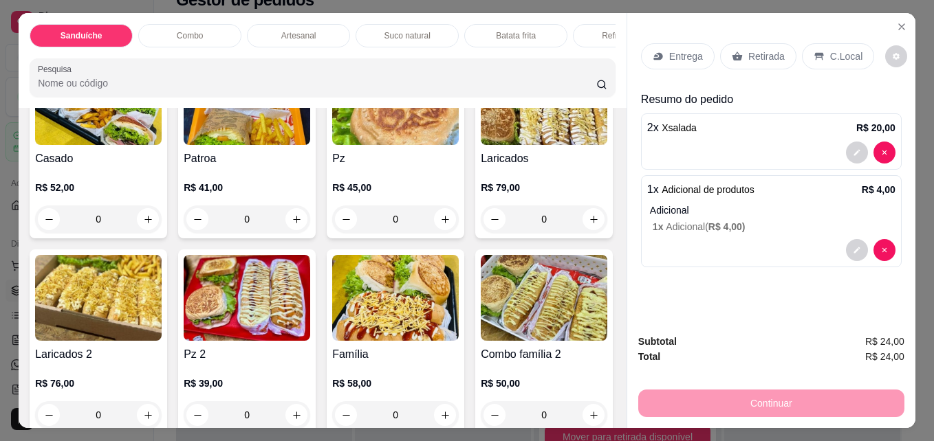
scroll to position [0, 0]
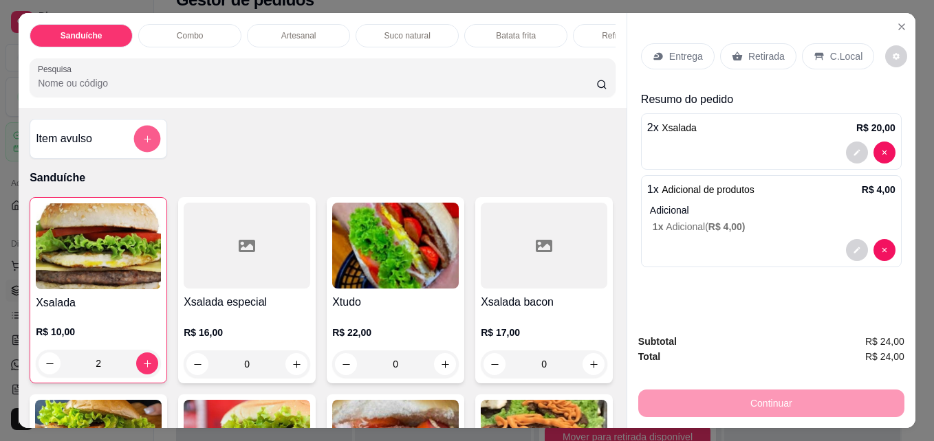
click at [148, 144] on button "add-separate-item" at bounding box center [147, 139] width 27 height 27
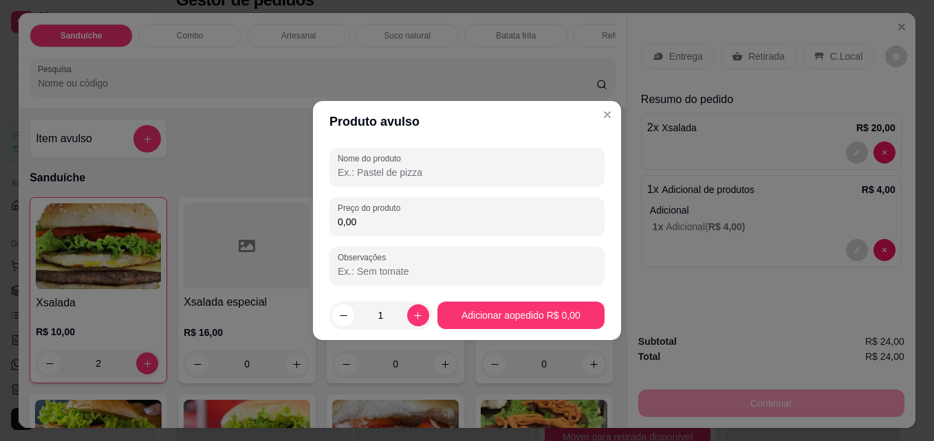
click at [509, 174] on input "Nome do produto" at bounding box center [467, 173] width 258 height 14
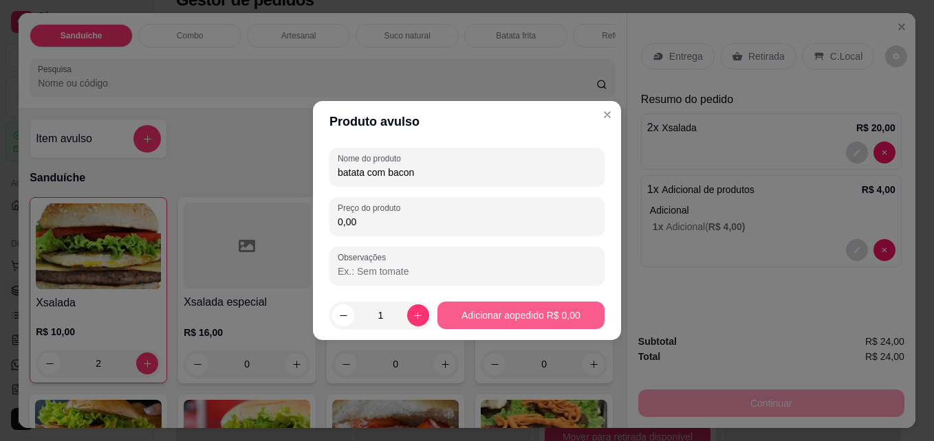
type input "batata com bacon"
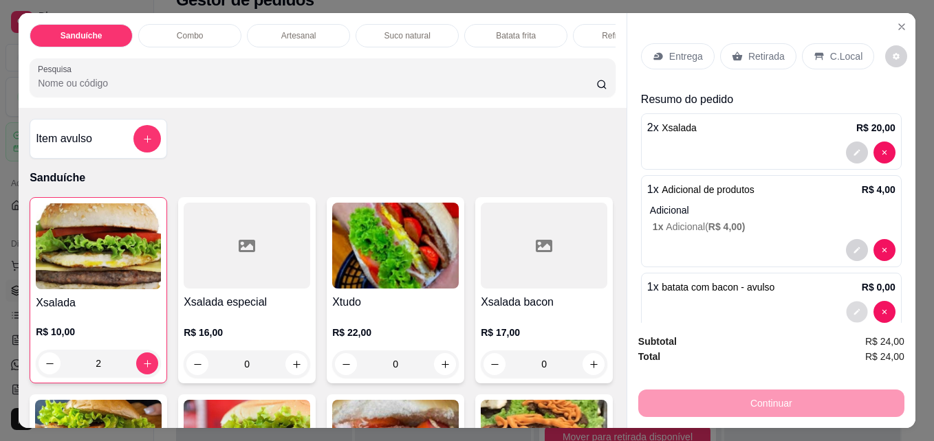
click at [846, 313] on button "decrease-product-quantity" at bounding box center [856, 312] width 21 height 21
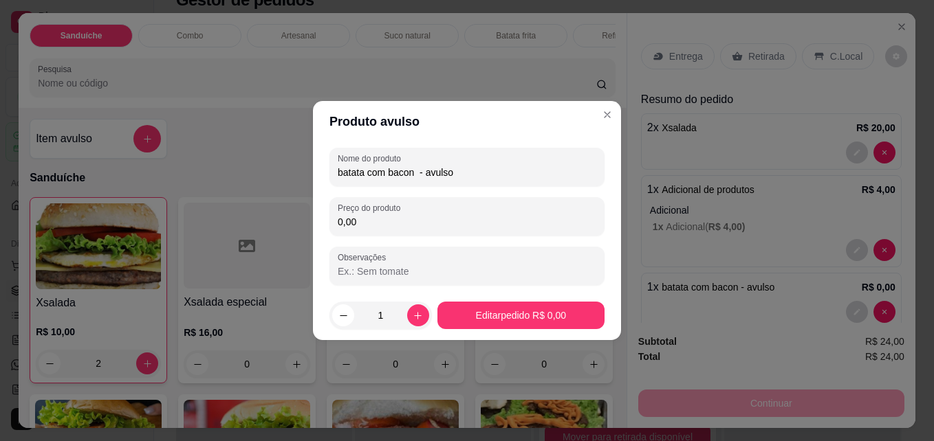
click at [448, 267] on input "Observações" at bounding box center [467, 272] width 258 height 14
type input "15"
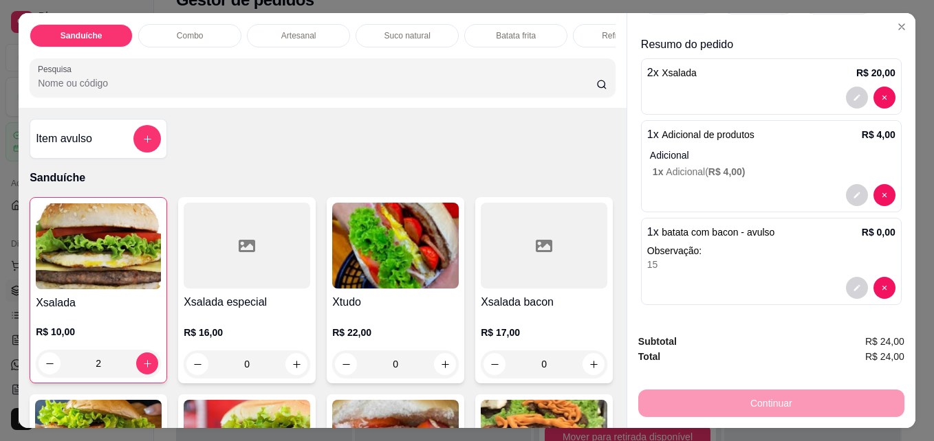
scroll to position [57, 0]
click at [852, 282] on icon "decrease-product-quantity" at bounding box center [856, 286] width 8 height 8
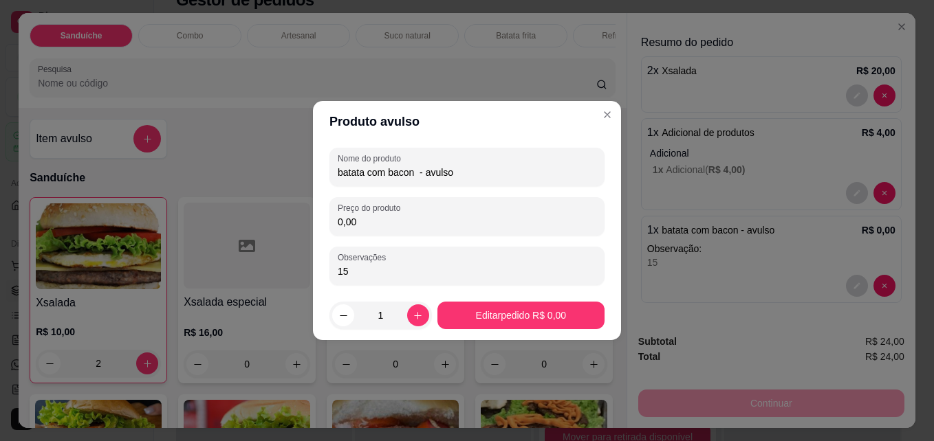
click at [552, 228] on input "0,00" at bounding box center [467, 222] width 258 height 14
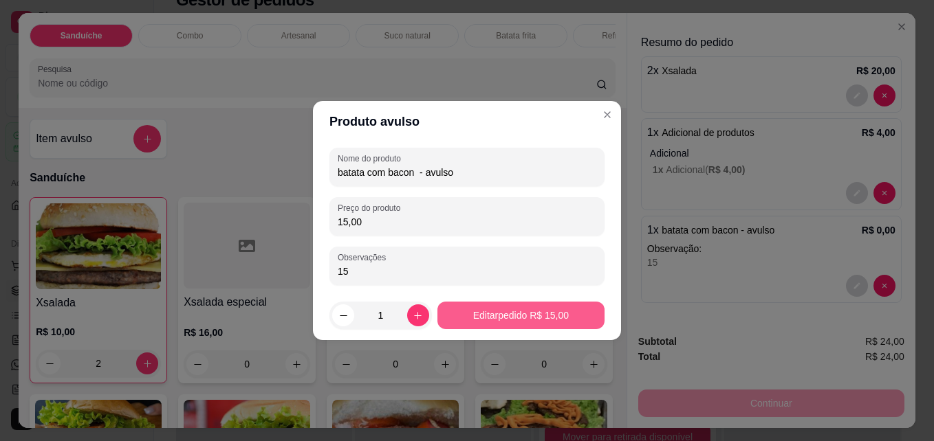
type input "15,00"
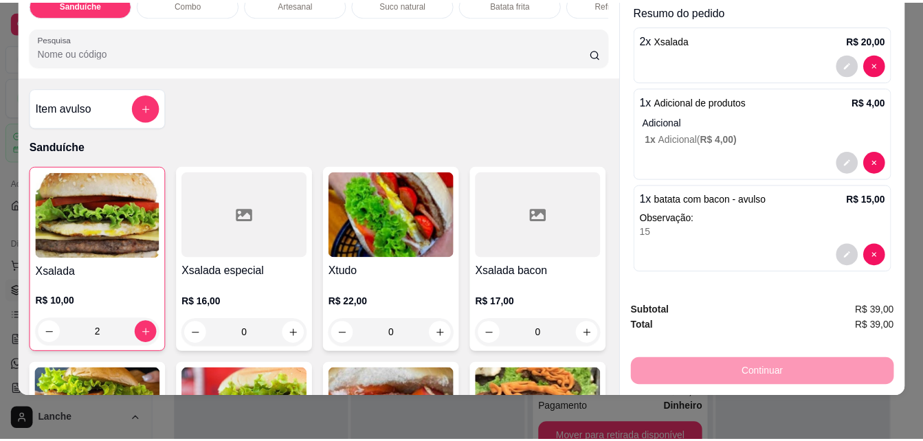
scroll to position [0, 0]
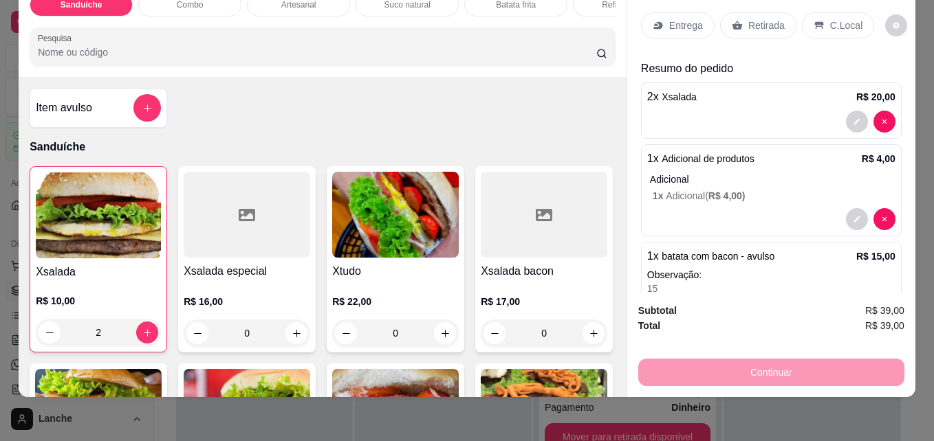
click at [837, 21] on p "C.Local" at bounding box center [846, 26] width 32 height 14
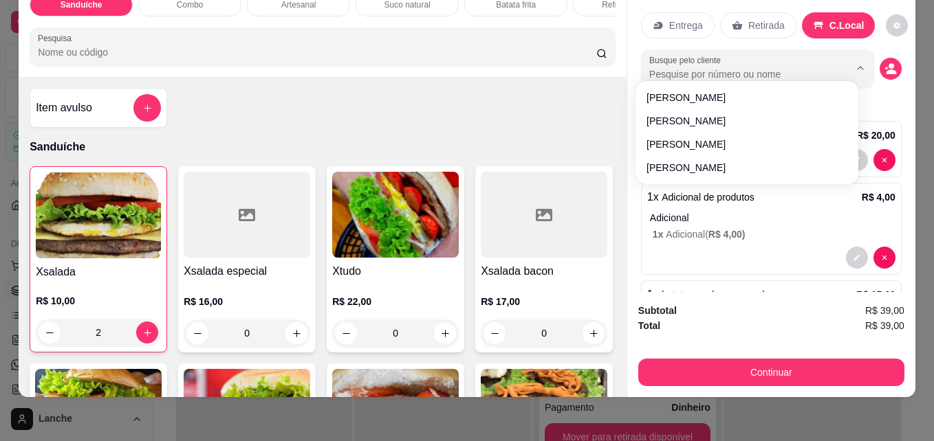
click at [764, 67] on input "Busque pelo cliente" at bounding box center [738, 74] width 178 height 14
click at [884, 64] on icon "decrease-product-quantity" at bounding box center [890, 69] width 12 height 12
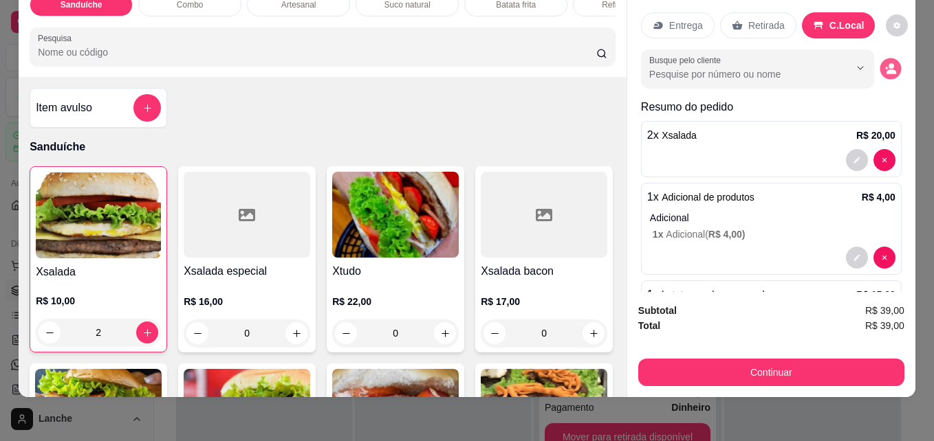
click at [884, 63] on icon "decrease-product-quantity" at bounding box center [890, 69] width 12 height 12
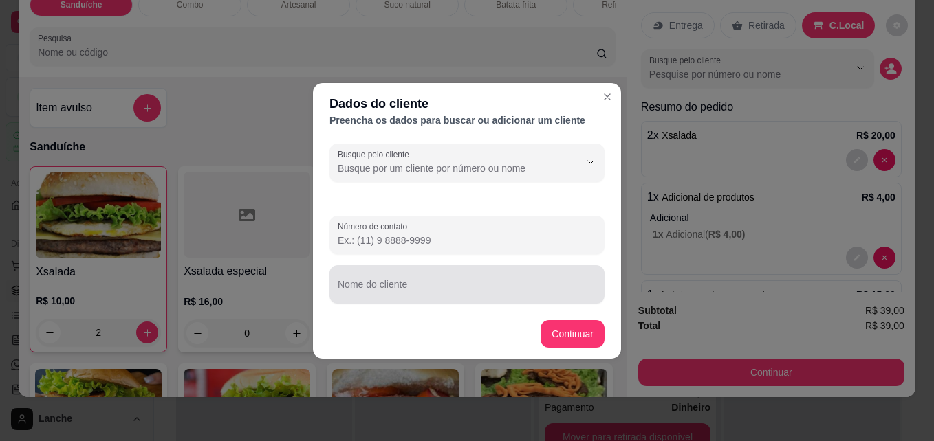
click at [518, 282] on div at bounding box center [467, 284] width 258 height 27
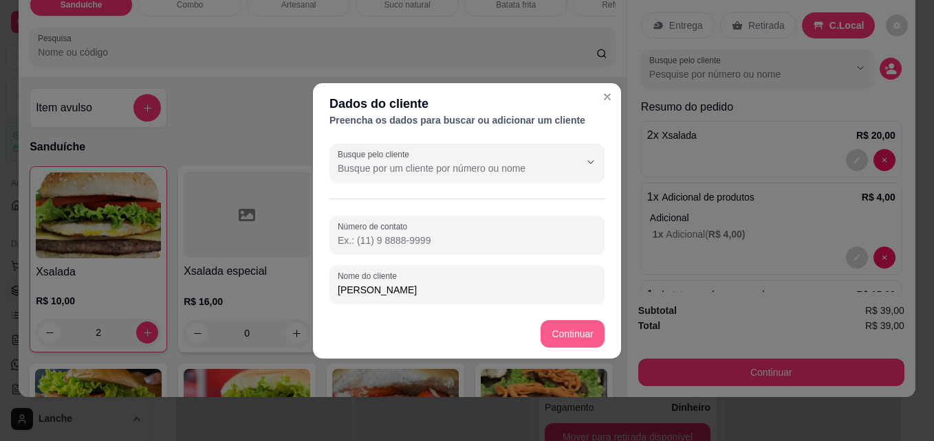
type input "[PERSON_NAME]"
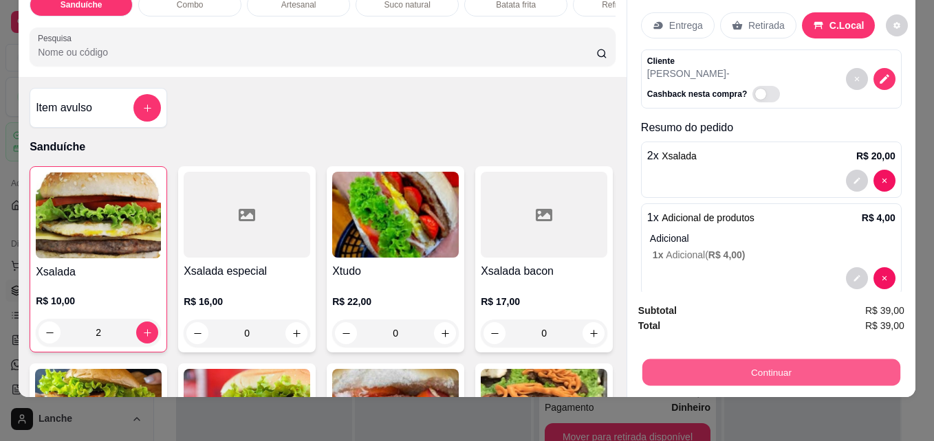
click at [764, 359] on button "Continuar" at bounding box center [771, 372] width 258 height 27
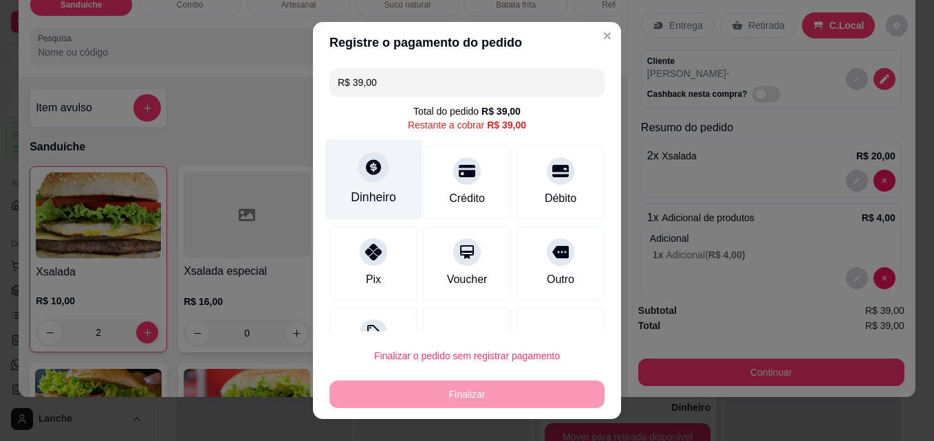
click at [360, 180] on div at bounding box center [373, 168] width 30 height 30
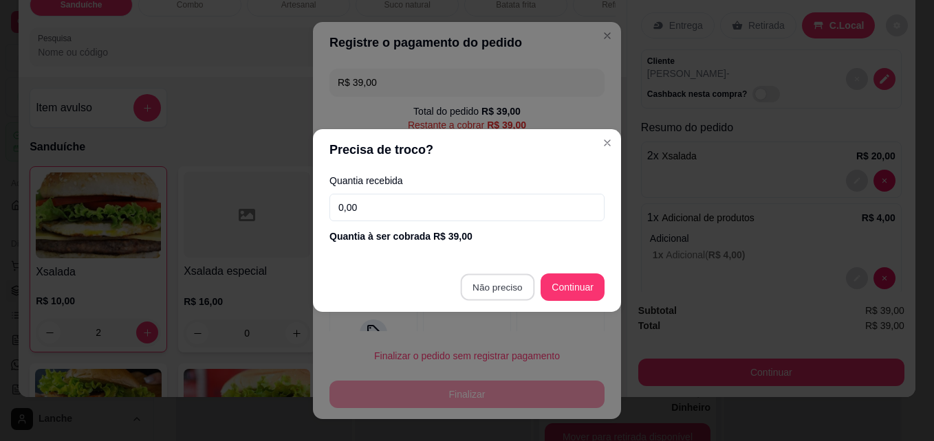
type input "R$ 0,00"
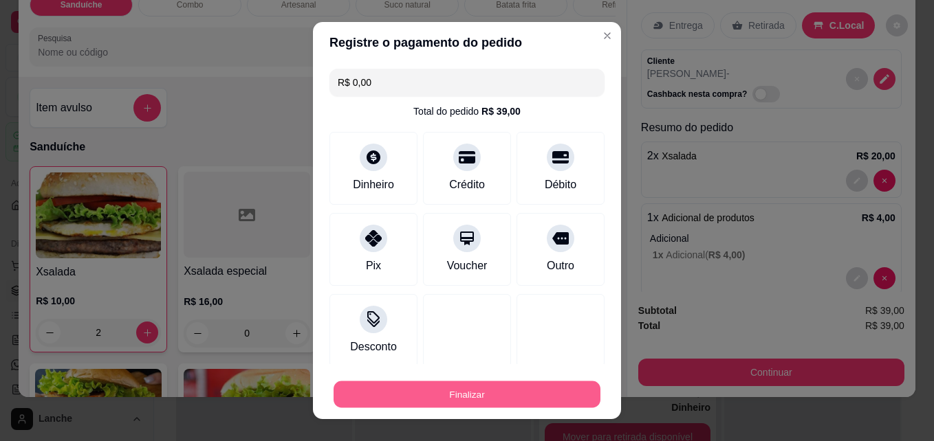
click at [459, 398] on button "Finalizar" at bounding box center [466, 395] width 267 height 27
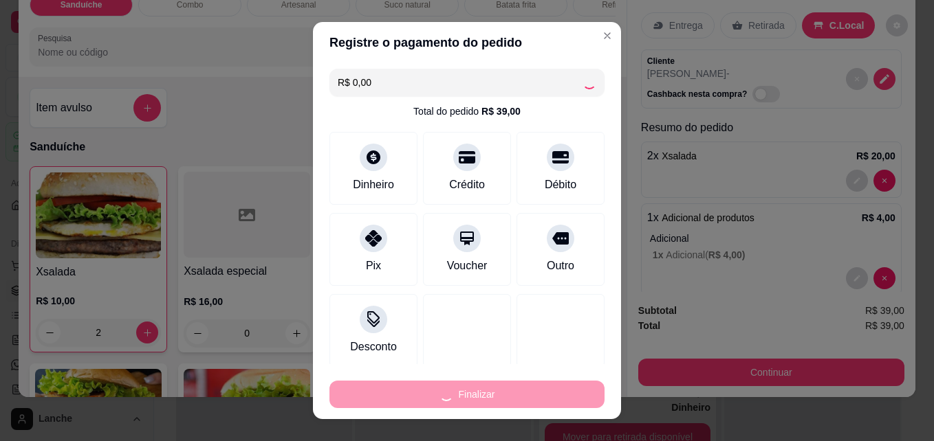
type input "0"
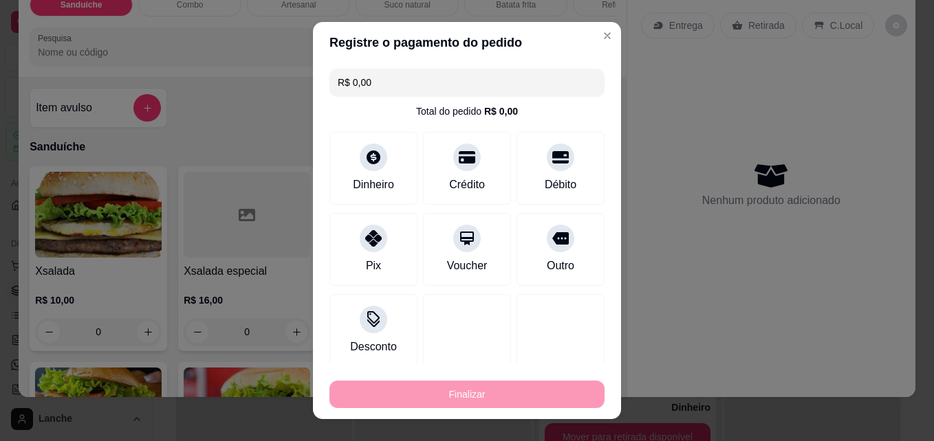
type input "-R$ 39,00"
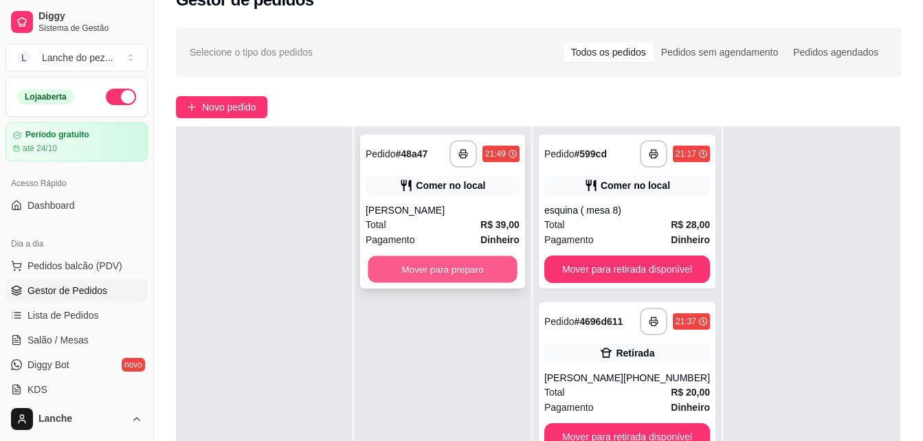
click at [494, 276] on button "Mover para preparo" at bounding box center [442, 269] width 149 height 27
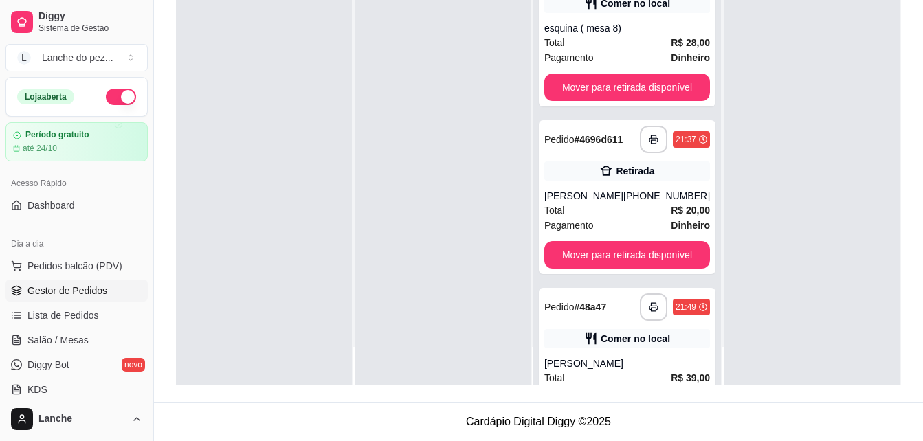
scroll to position [76, 0]
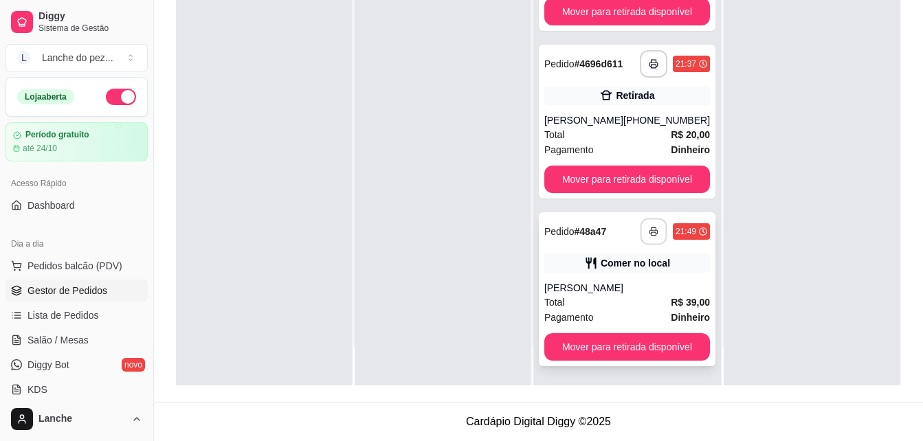
click at [649, 228] on icon "button" at bounding box center [654, 232] width 10 height 10
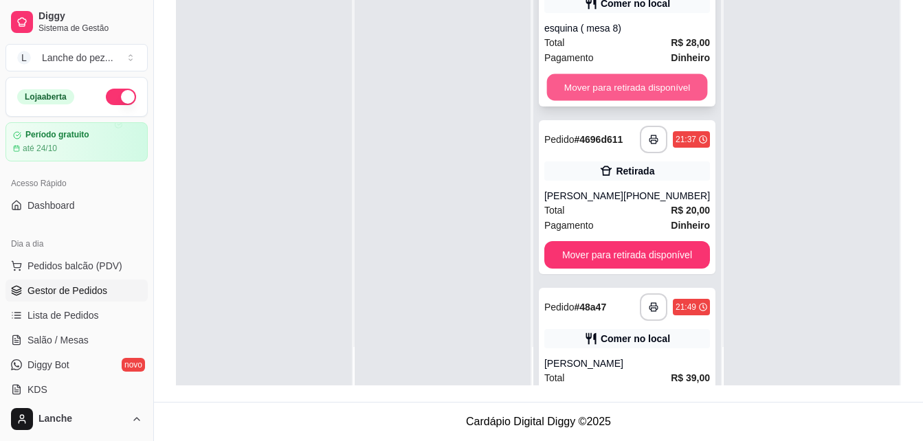
click at [615, 87] on button "Mover para retirada disponível" at bounding box center [627, 87] width 161 height 27
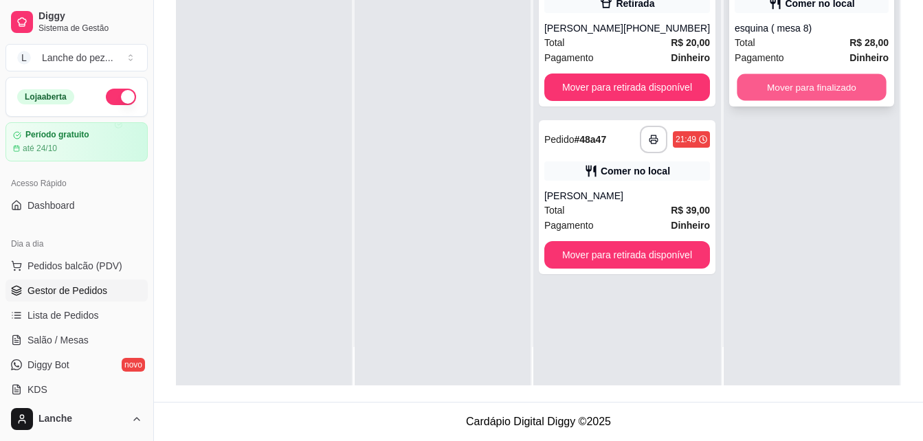
click at [804, 82] on button "Mover para finalizado" at bounding box center [811, 87] width 149 height 27
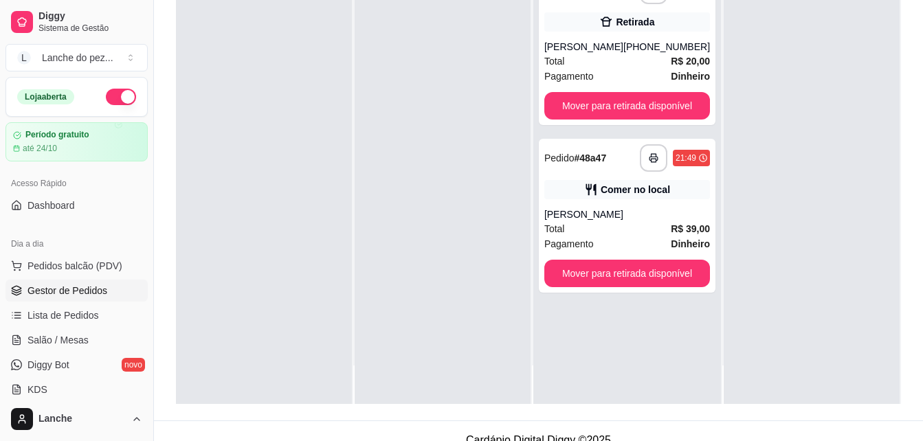
scroll to position [192, 0]
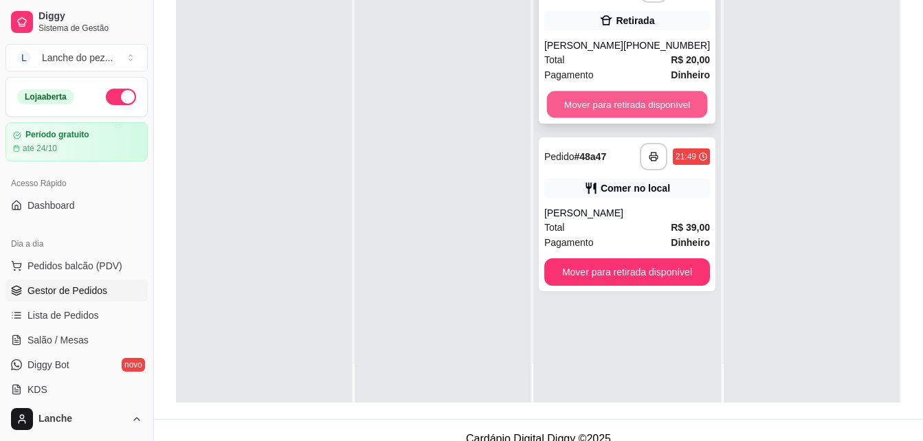
click at [672, 100] on button "Mover para retirada disponível" at bounding box center [627, 104] width 161 height 27
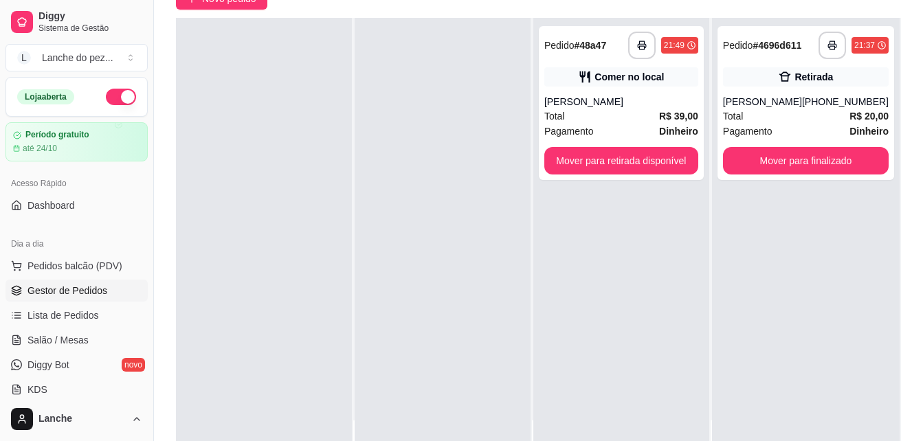
scroll to position [110, 0]
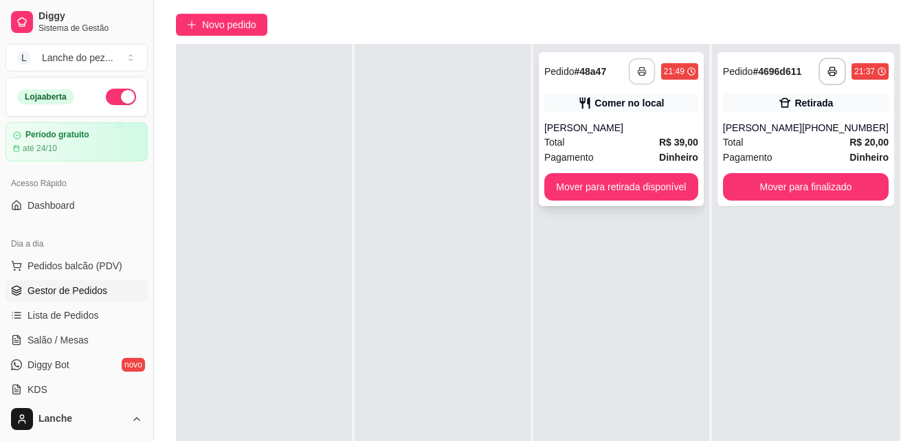
click at [643, 77] on button "button" at bounding box center [641, 71] width 27 height 27
click at [670, 188] on button "Mover para retirada disponível" at bounding box center [621, 187] width 149 height 27
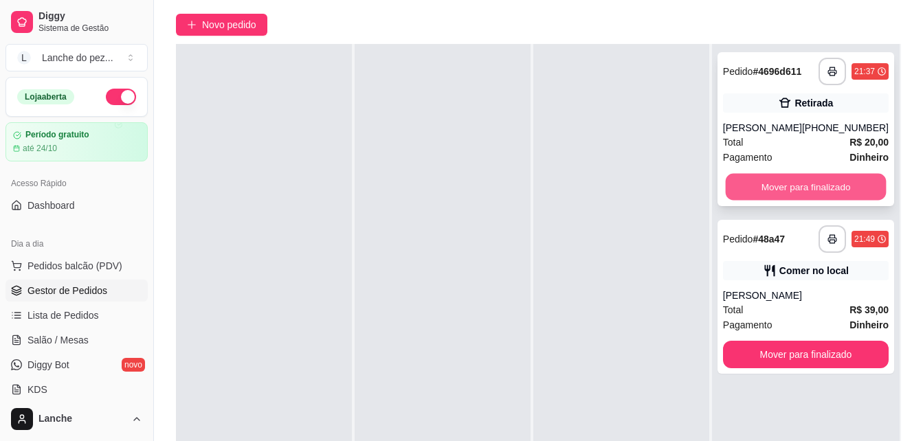
click at [857, 192] on button "Mover para finalizado" at bounding box center [805, 187] width 161 height 27
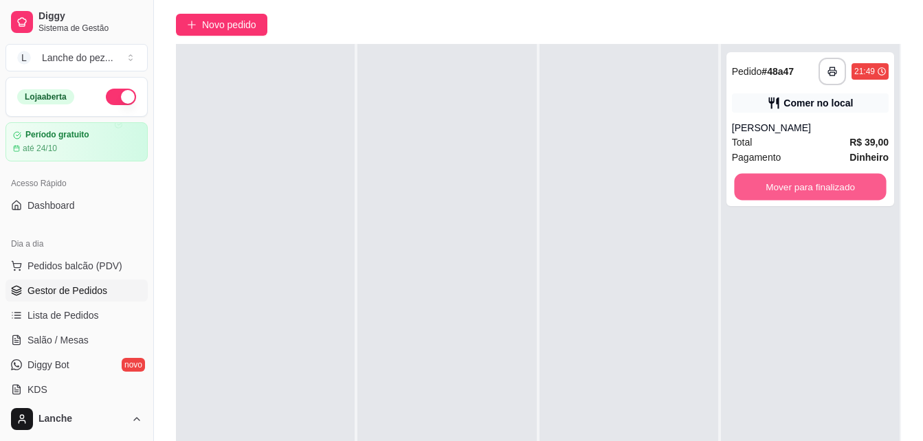
click at [857, 192] on button "Mover para finalizado" at bounding box center [810, 187] width 152 height 27
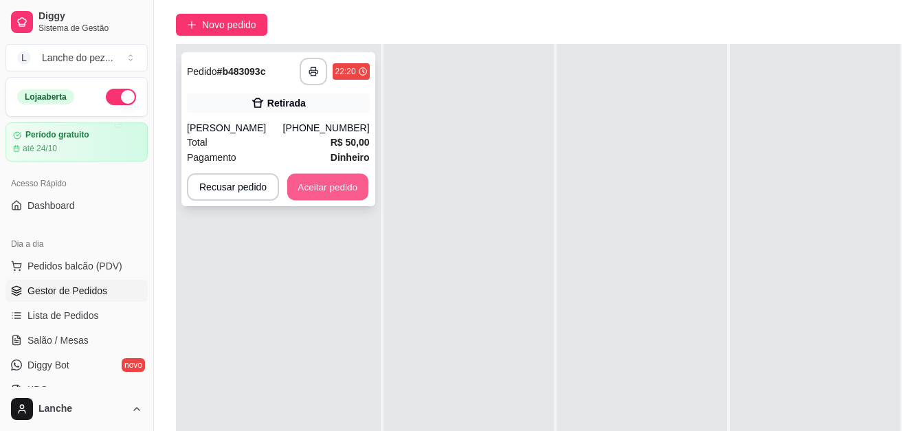
click at [340, 186] on button "Aceitar pedido" at bounding box center [327, 187] width 81 height 27
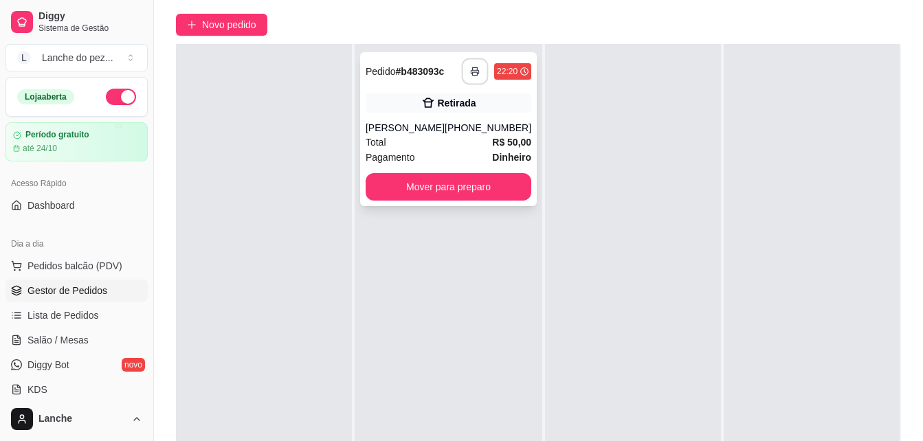
click at [471, 70] on icon "button" at bounding box center [475, 71] width 8 height 3
click at [462, 74] on button "button" at bounding box center [475, 71] width 27 height 27
click at [452, 201] on button "Mover para preparo" at bounding box center [448, 187] width 161 height 27
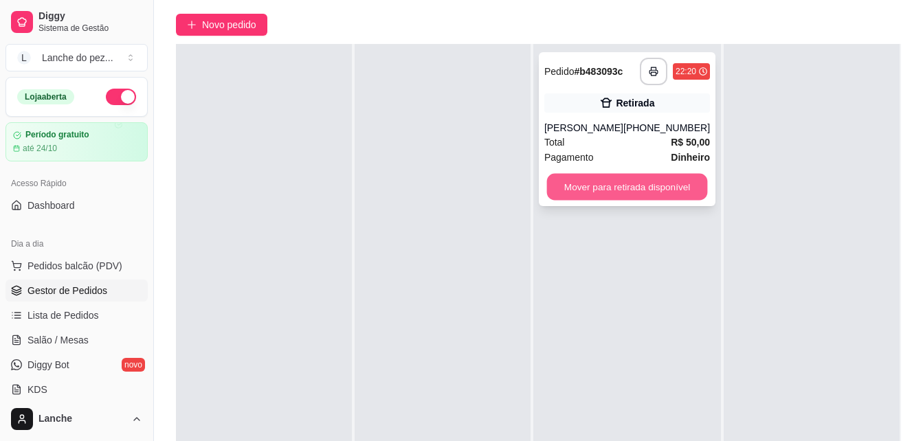
click at [630, 201] on button "Mover para retirada disponível" at bounding box center [627, 187] width 161 height 27
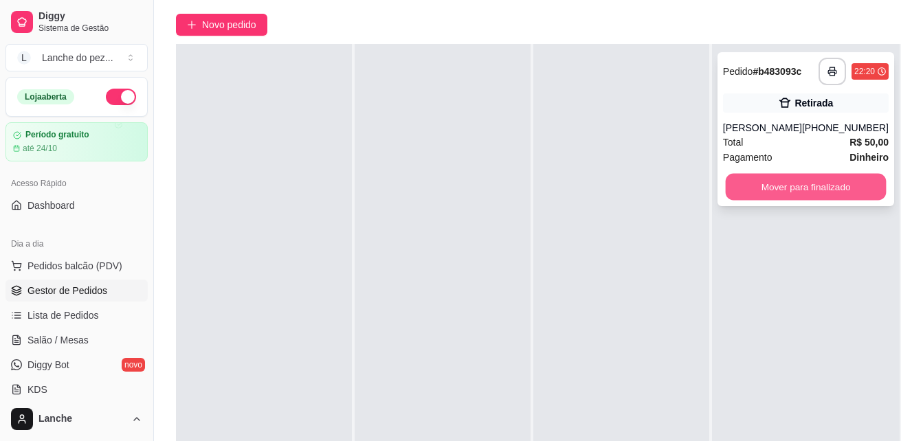
click at [767, 201] on button "Mover para finalizado" at bounding box center [805, 187] width 161 height 27
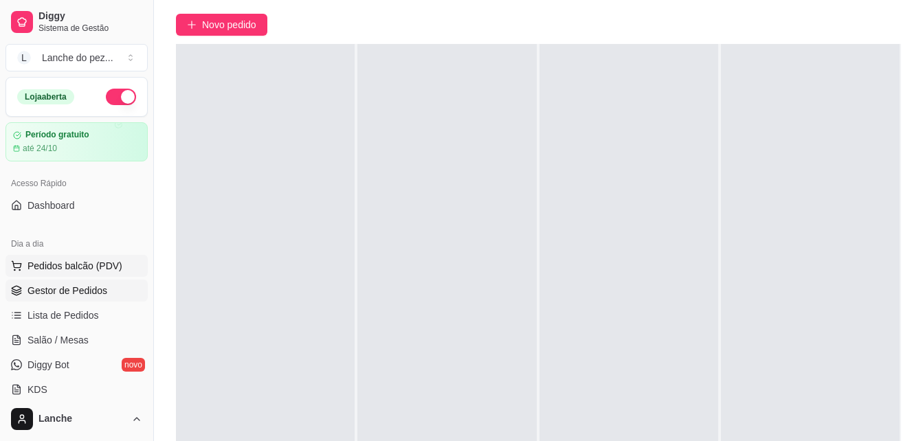
click at [67, 267] on span "Pedidos balcão (PDV)" at bounding box center [74, 266] width 95 height 14
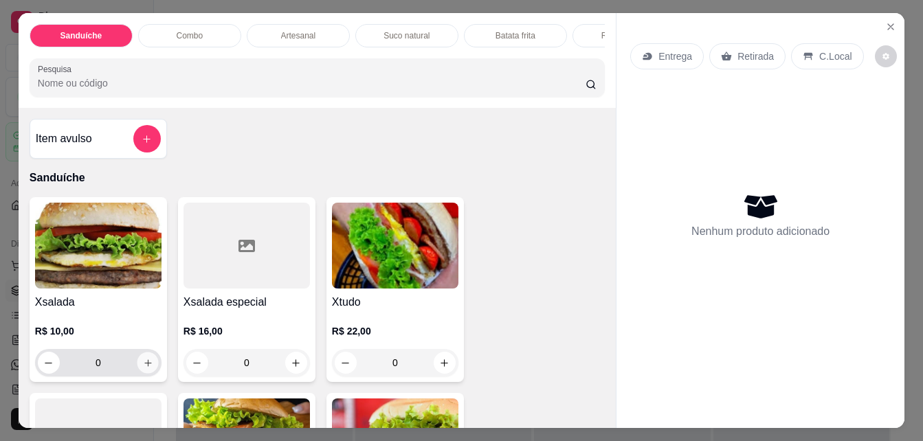
click at [143, 368] on icon "increase-product-quantity" at bounding box center [148, 363] width 10 height 10
type input "1"
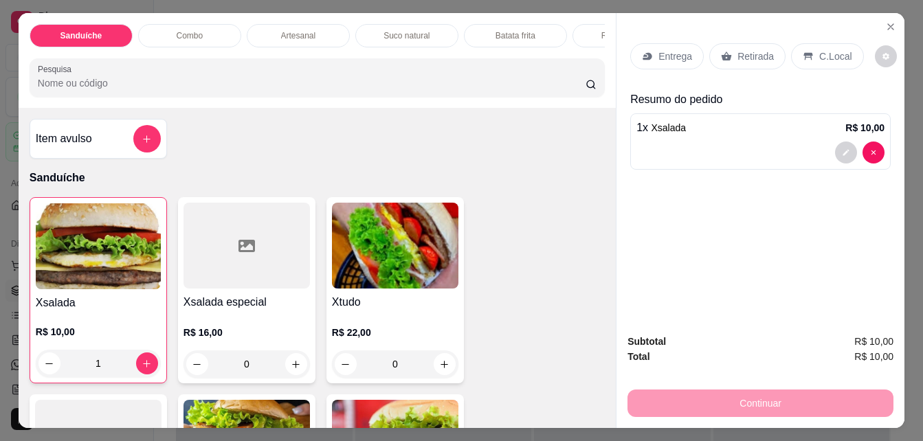
type input "1"
click at [833, 52] on p "C.Local" at bounding box center [835, 56] width 32 height 14
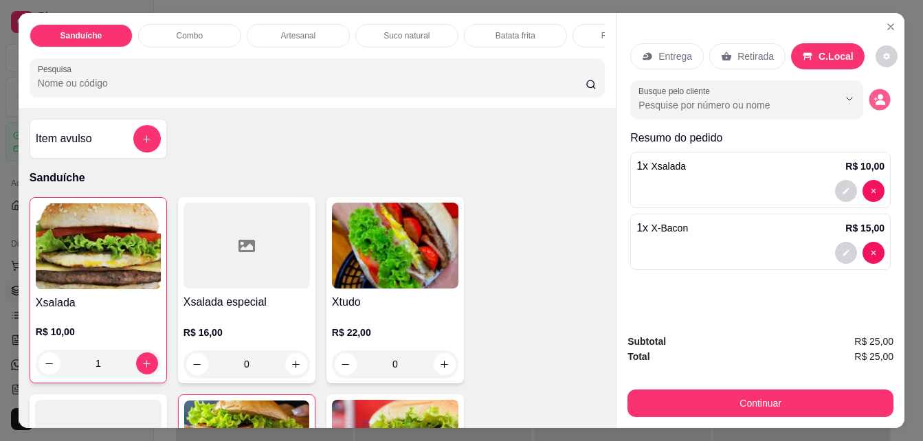
click at [883, 95] on circle "decrease-product-quantity" at bounding box center [880, 97] width 5 height 5
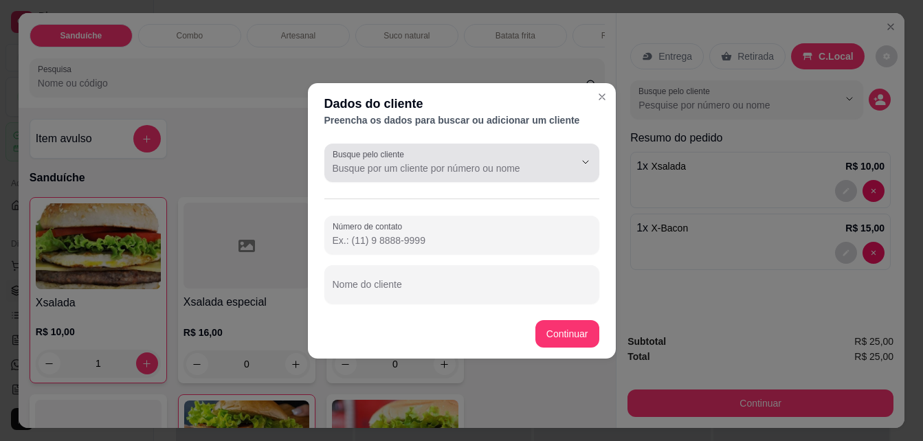
click at [417, 169] on input "Busque pelo cliente" at bounding box center [443, 169] width 220 height 14
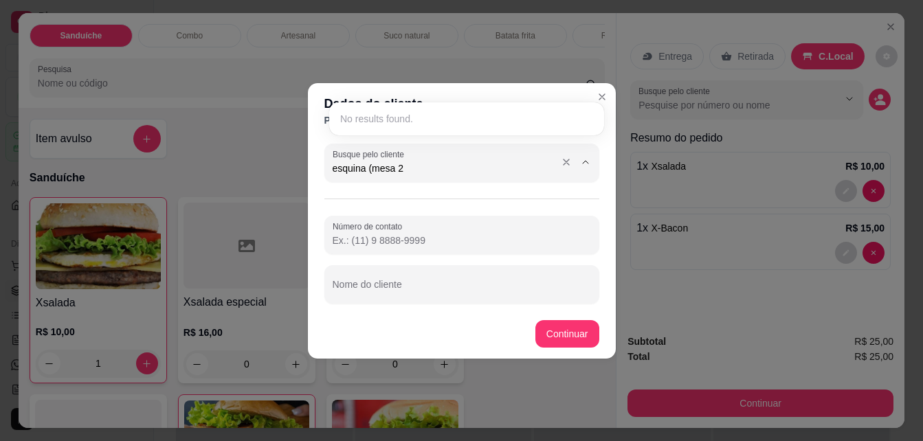
type input "esquina (mesa 2)"
click at [592, 328] on button "Continuar" at bounding box center [568, 333] width 64 height 27
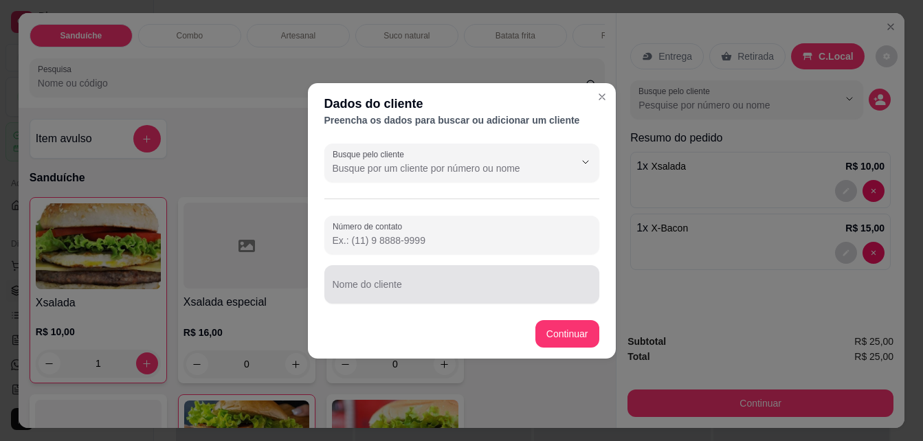
click at [430, 280] on div at bounding box center [462, 284] width 258 height 27
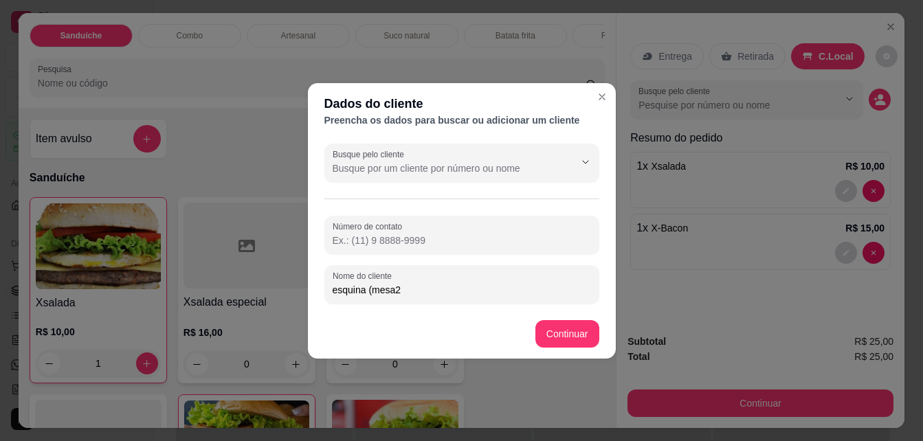
type input "esquina (mesa2)"
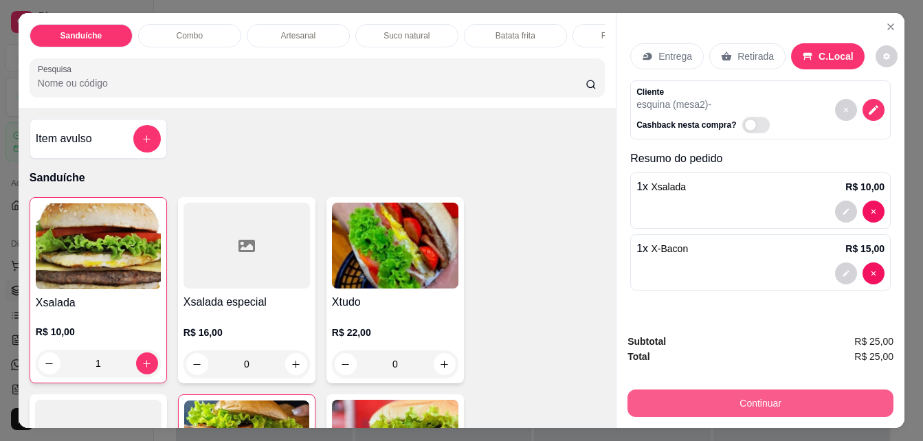
click at [736, 390] on button "Continuar" at bounding box center [761, 403] width 266 height 27
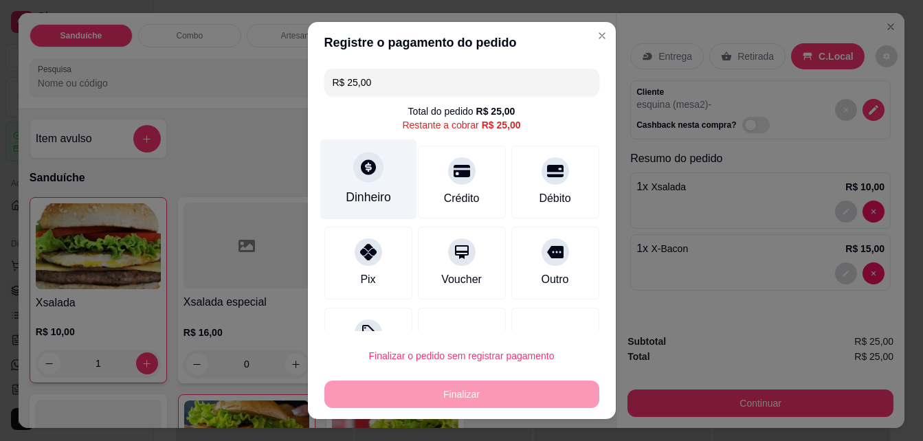
click at [365, 187] on div "Dinheiro" at bounding box center [368, 180] width 97 height 80
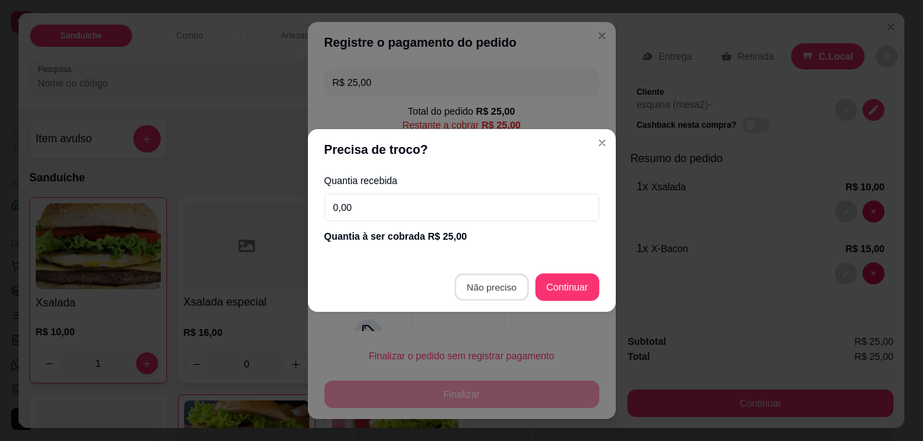
type input "R$ 0,00"
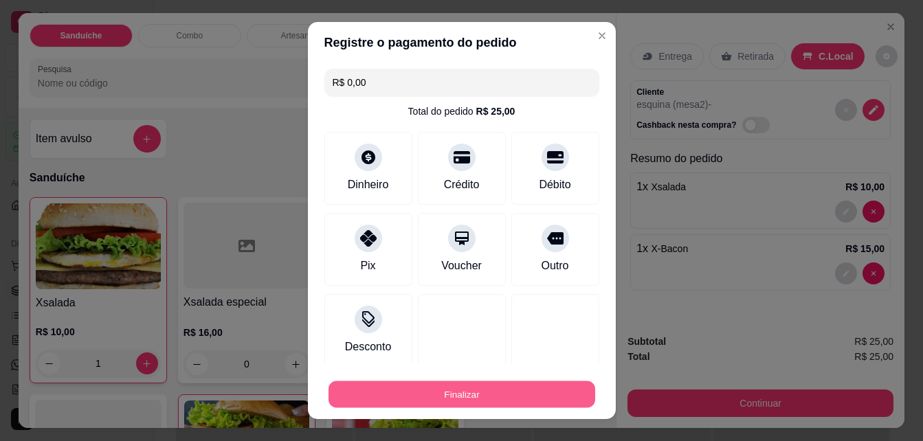
click at [484, 391] on button "Finalizar" at bounding box center [462, 395] width 267 height 27
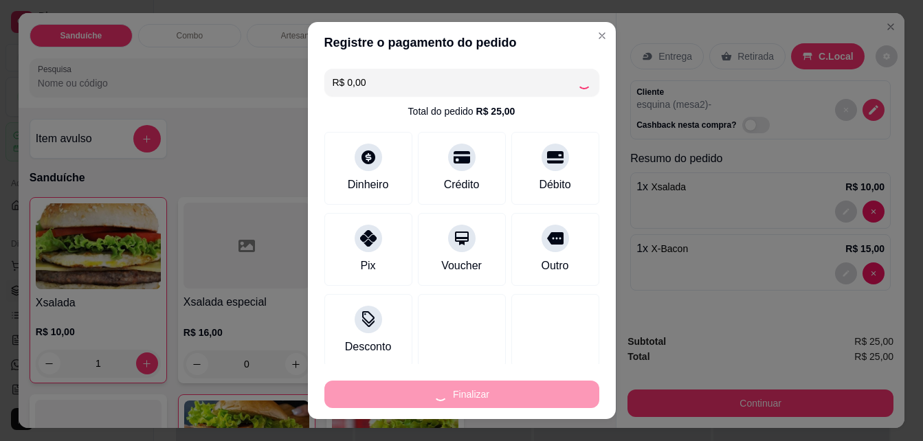
type input "0"
type input "-R$ 25,00"
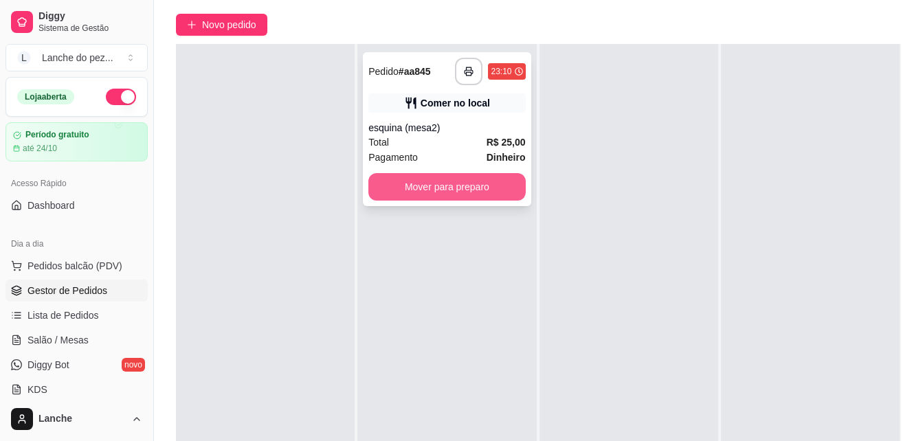
click at [444, 201] on button "Mover para preparo" at bounding box center [446, 186] width 157 height 27
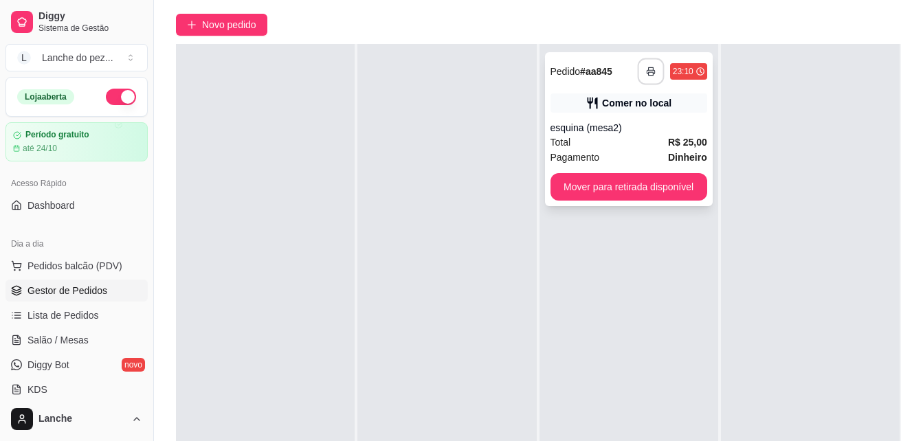
click at [647, 74] on icon "button" at bounding box center [651, 71] width 8 height 3
click at [629, 201] on button "Mover para retirada disponível" at bounding box center [629, 187] width 152 height 27
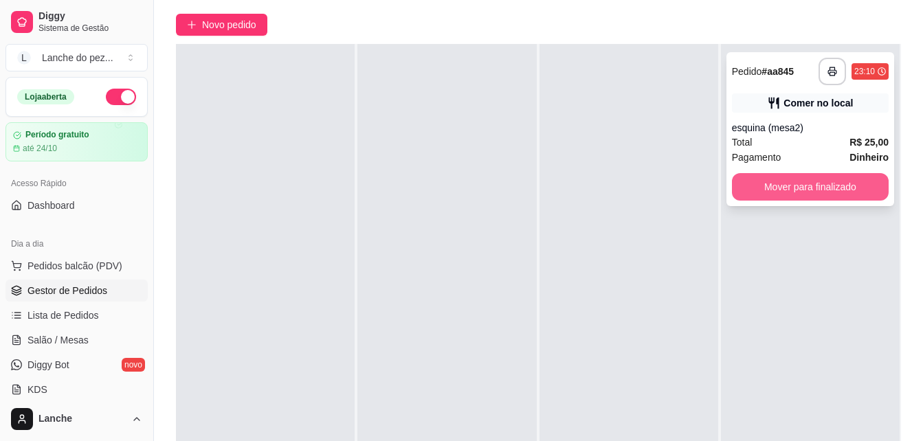
click at [812, 201] on button "Mover para finalizado" at bounding box center [810, 186] width 157 height 27
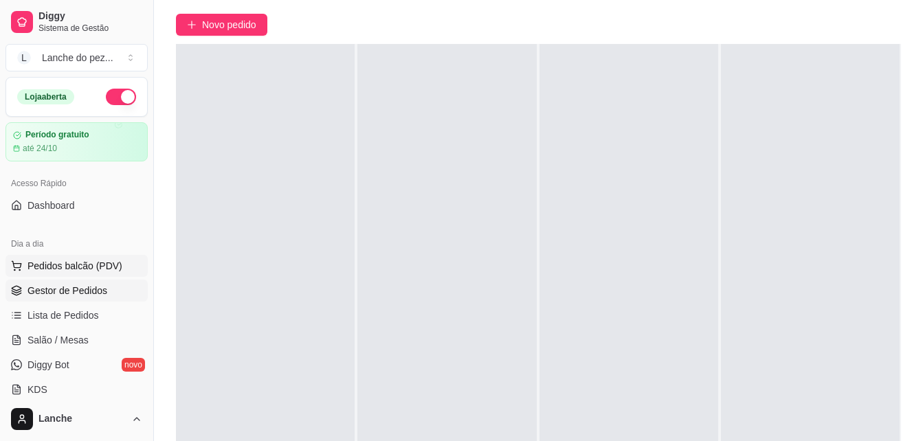
click at [38, 261] on span "Pedidos balcão (PDV)" at bounding box center [74, 266] width 95 height 14
click at [54, 285] on span "Gestor de Pedidos" at bounding box center [67, 291] width 80 height 14
